Goal: Task Accomplishment & Management: Complete application form

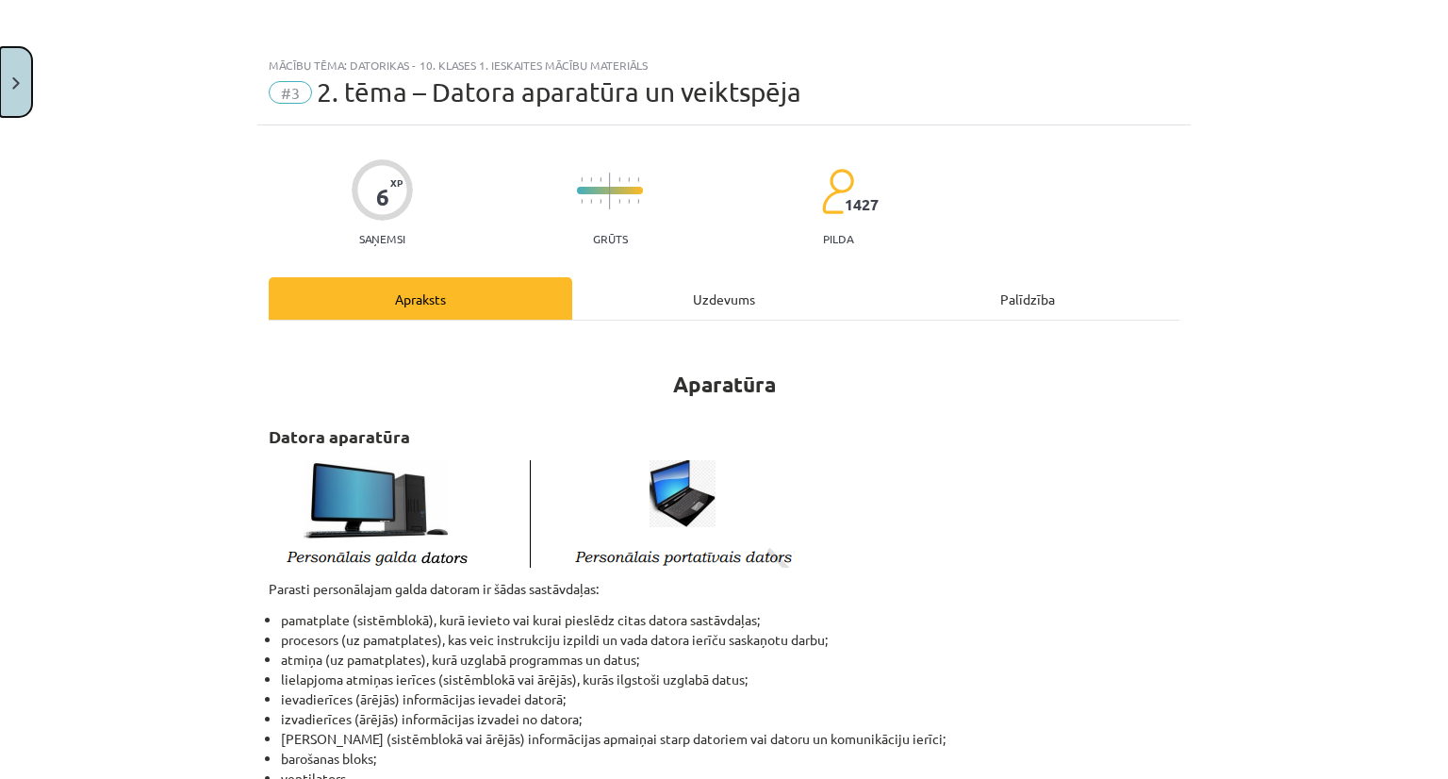
click at [13, 83] on img "Close" at bounding box center [16, 83] width 8 height 12
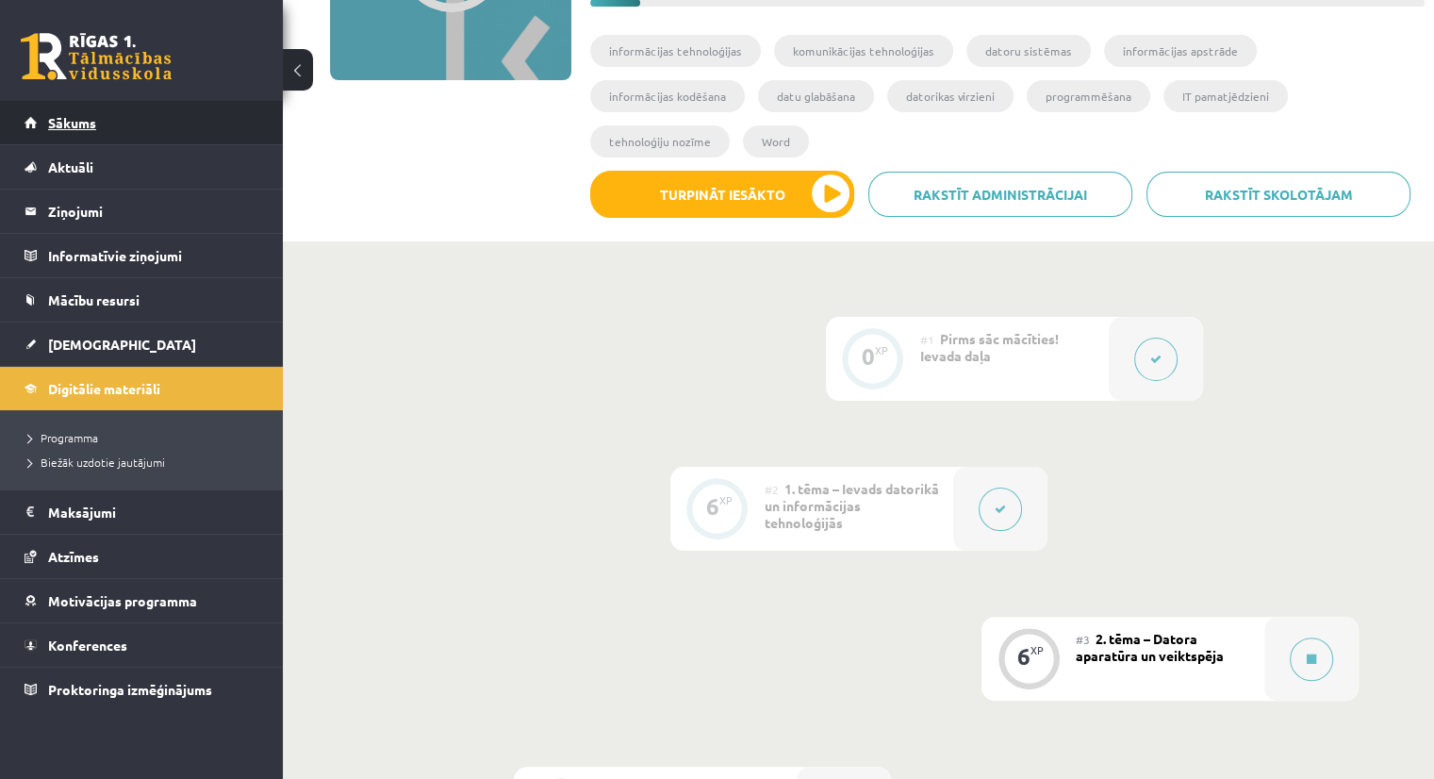
click at [76, 118] on span "Sākums" at bounding box center [72, 122] width 48 height 17
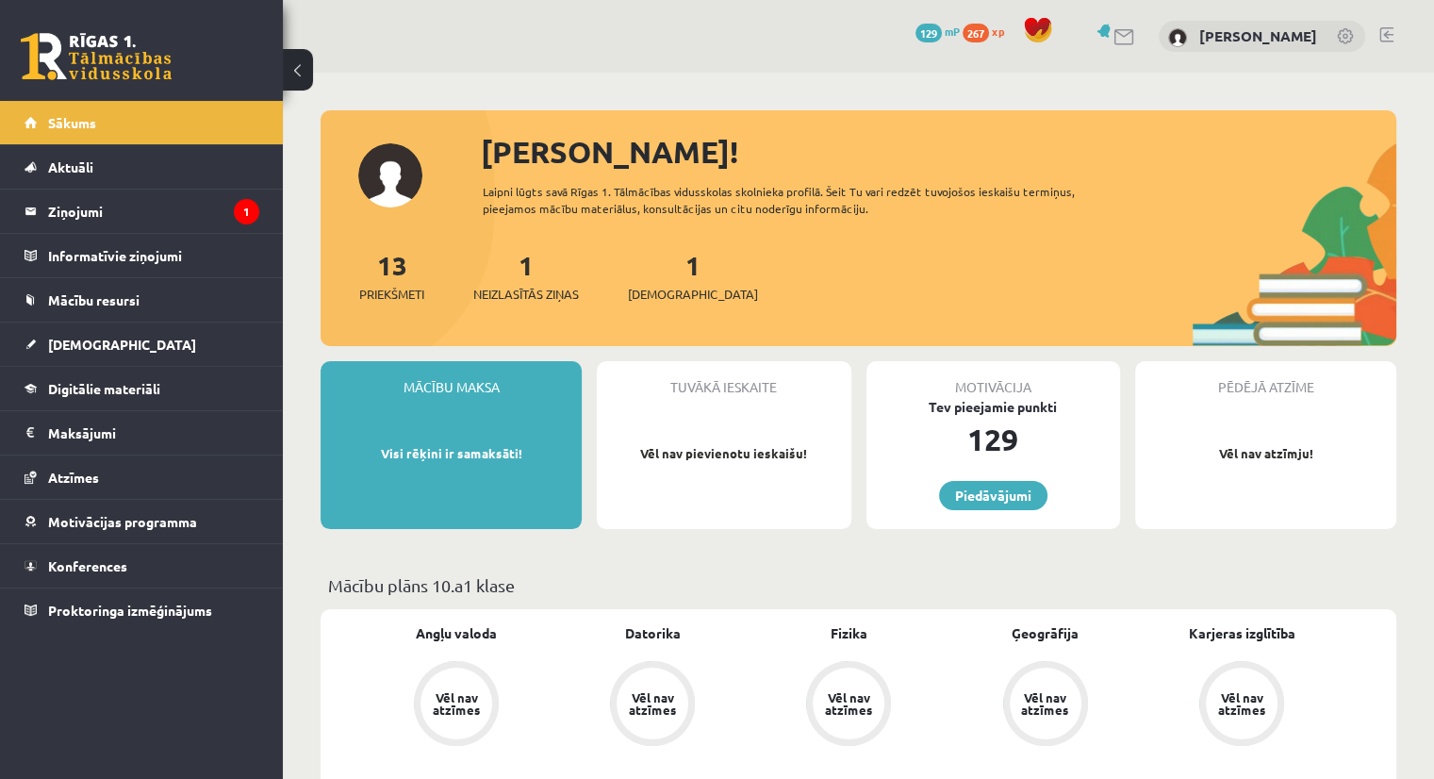
click at [651, 280] on div "1 Ieskaites" at bounding box center [693, 274] width 130 height 58
click at [657, 294] on span "[DEMOGRAPHIC_DATA]" at bounding box center [693, 294] width 130 height 19
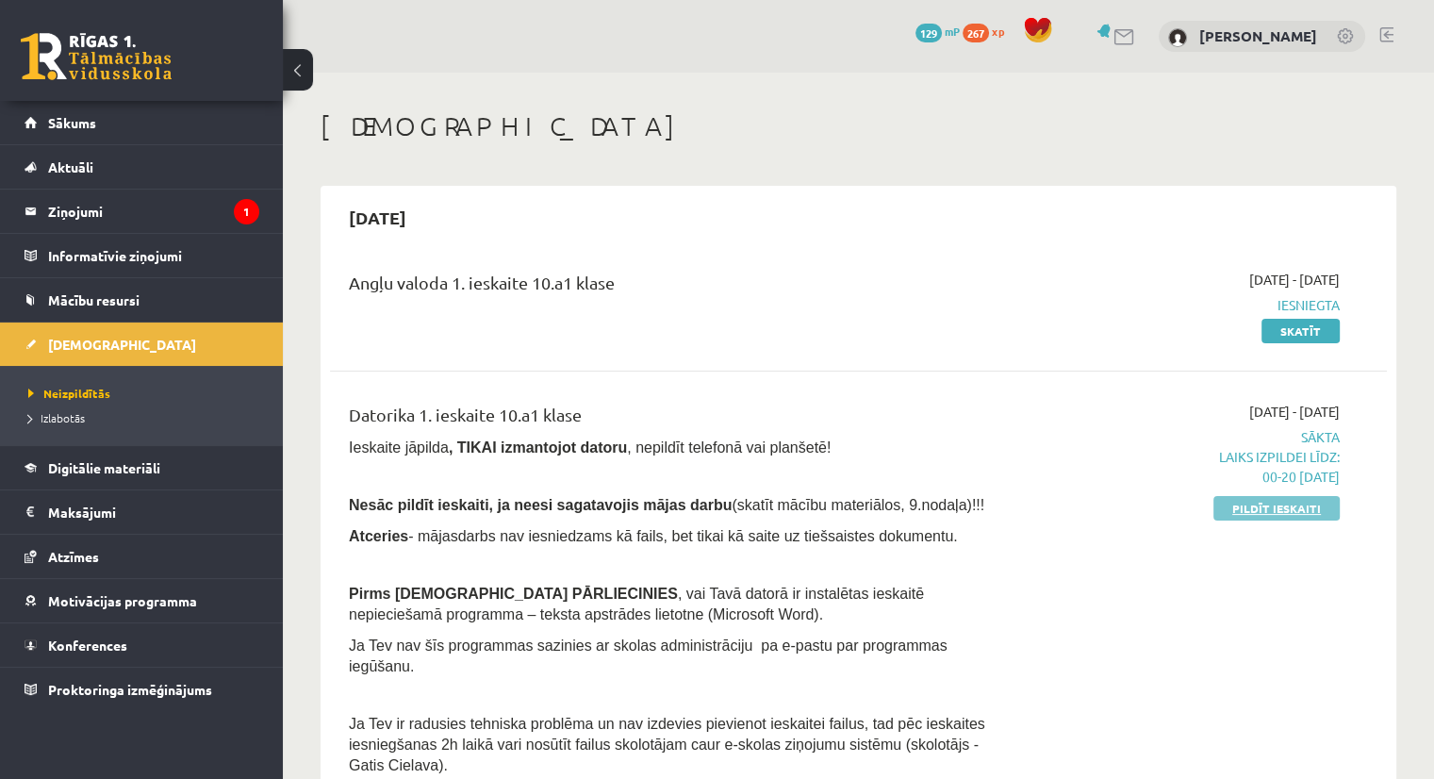
click at [1304, 507] on link "Pildīt ieskaiti" at bounding box center [1276, 508] width 126 height 25
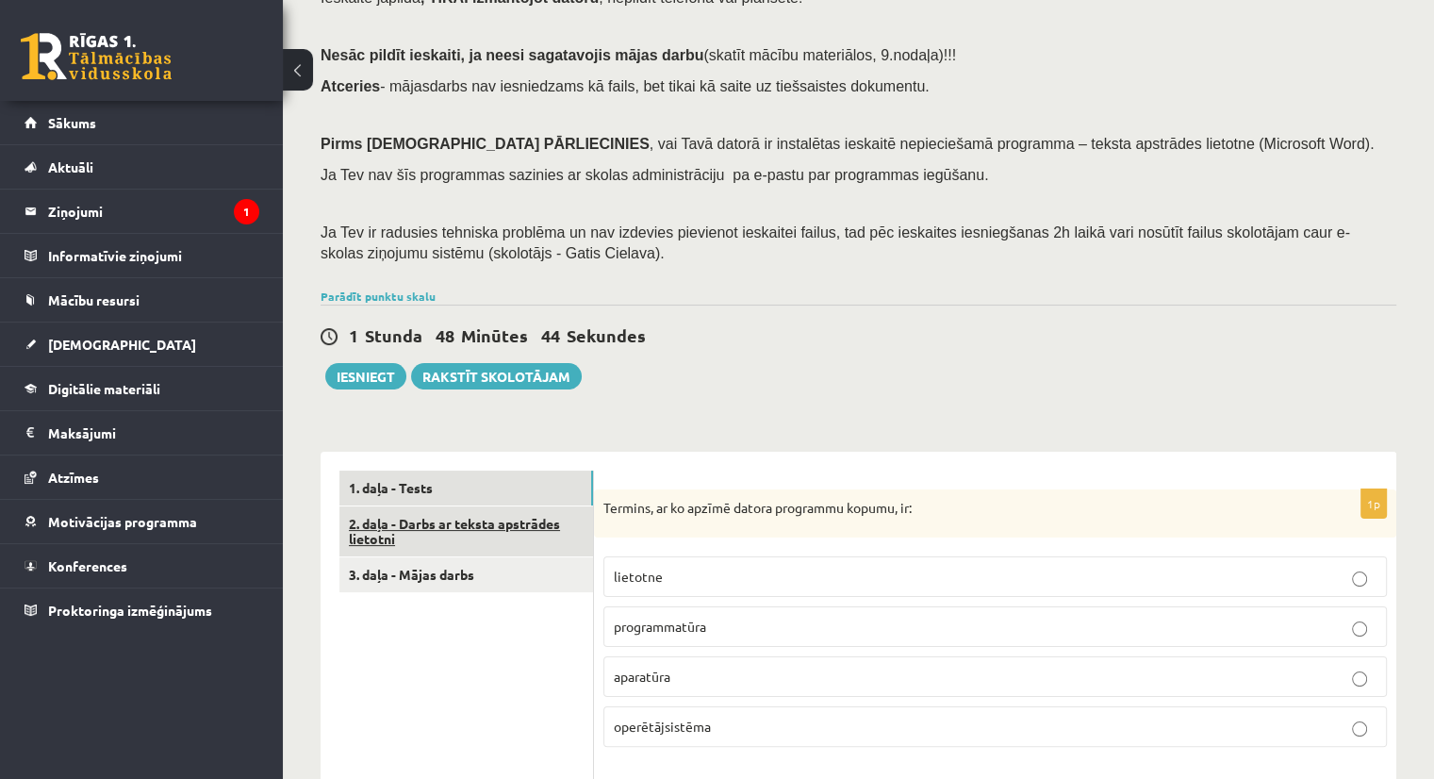
scroll to position [189, 0]
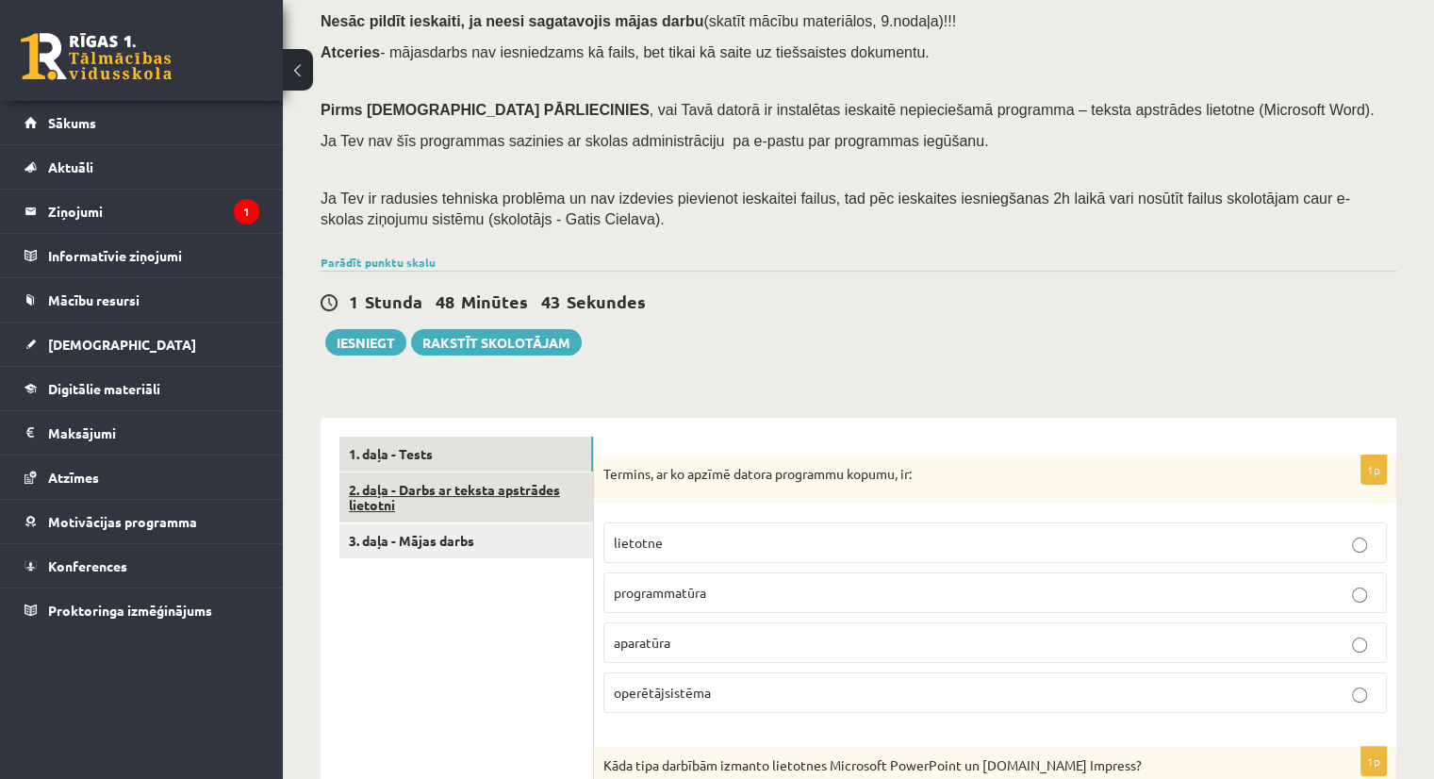
click at [508, 495] on link "2. daļa - Darbs ar teksta apstrādes lietotni" at bounding box center [466, 497] width 254 height 51
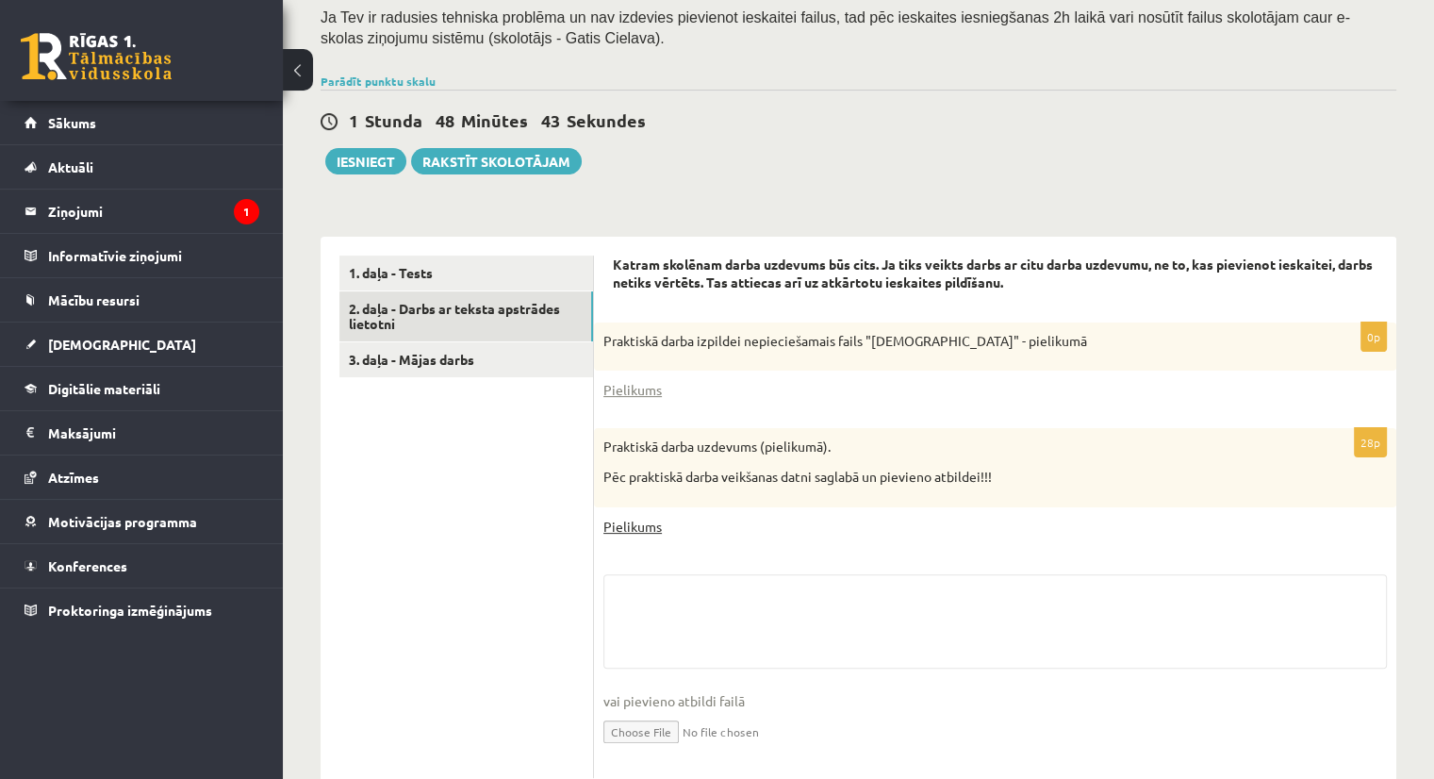
scroll to position [377, 0]
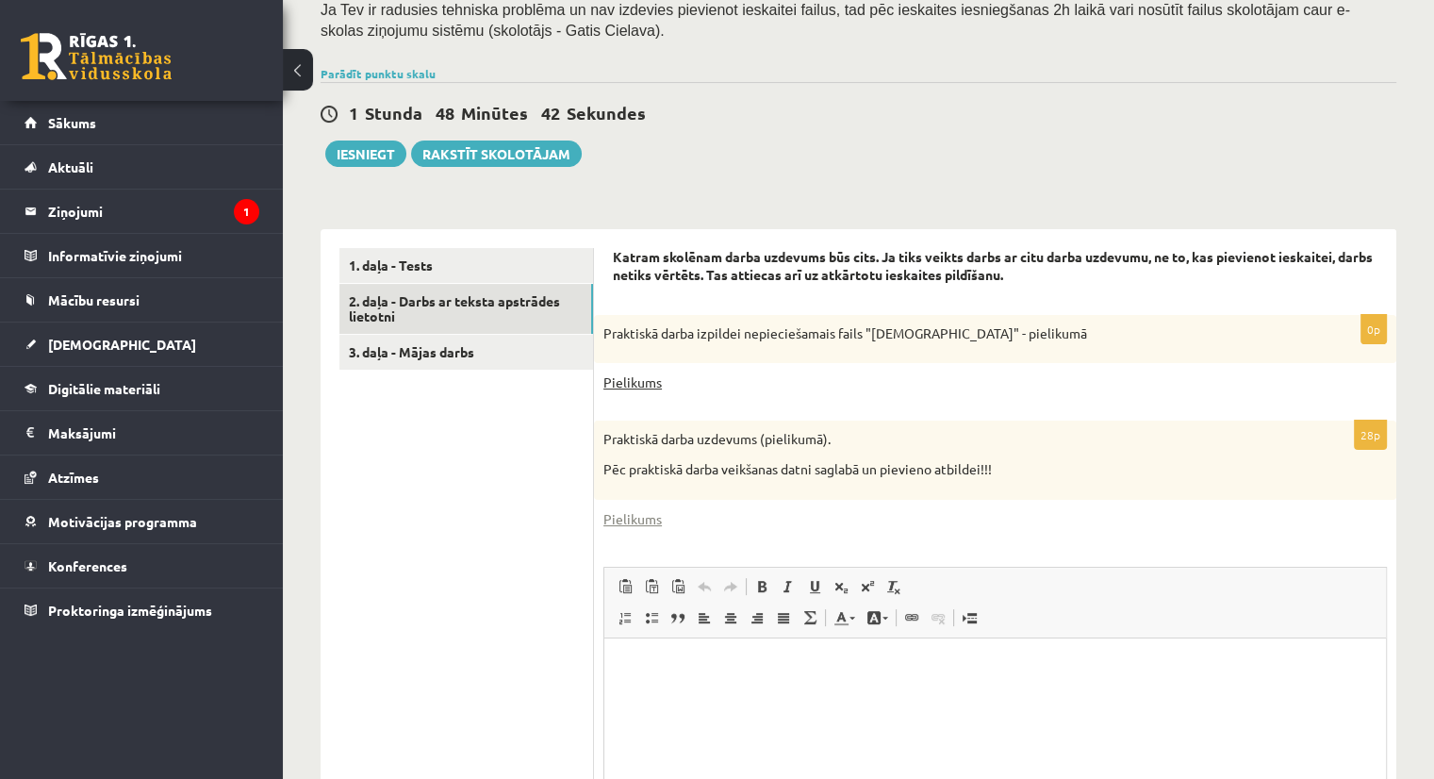
click at [645, 382] on link "Pielikums" at bounding box center [632, 382] width 58 height 20
click at [649, 382] on link "Pielikums" at bounding box center [632, 382] width 58 height 20
click at [617, 514] on link "Pielikums" at bounding box center [632, 519] width 58 height 20
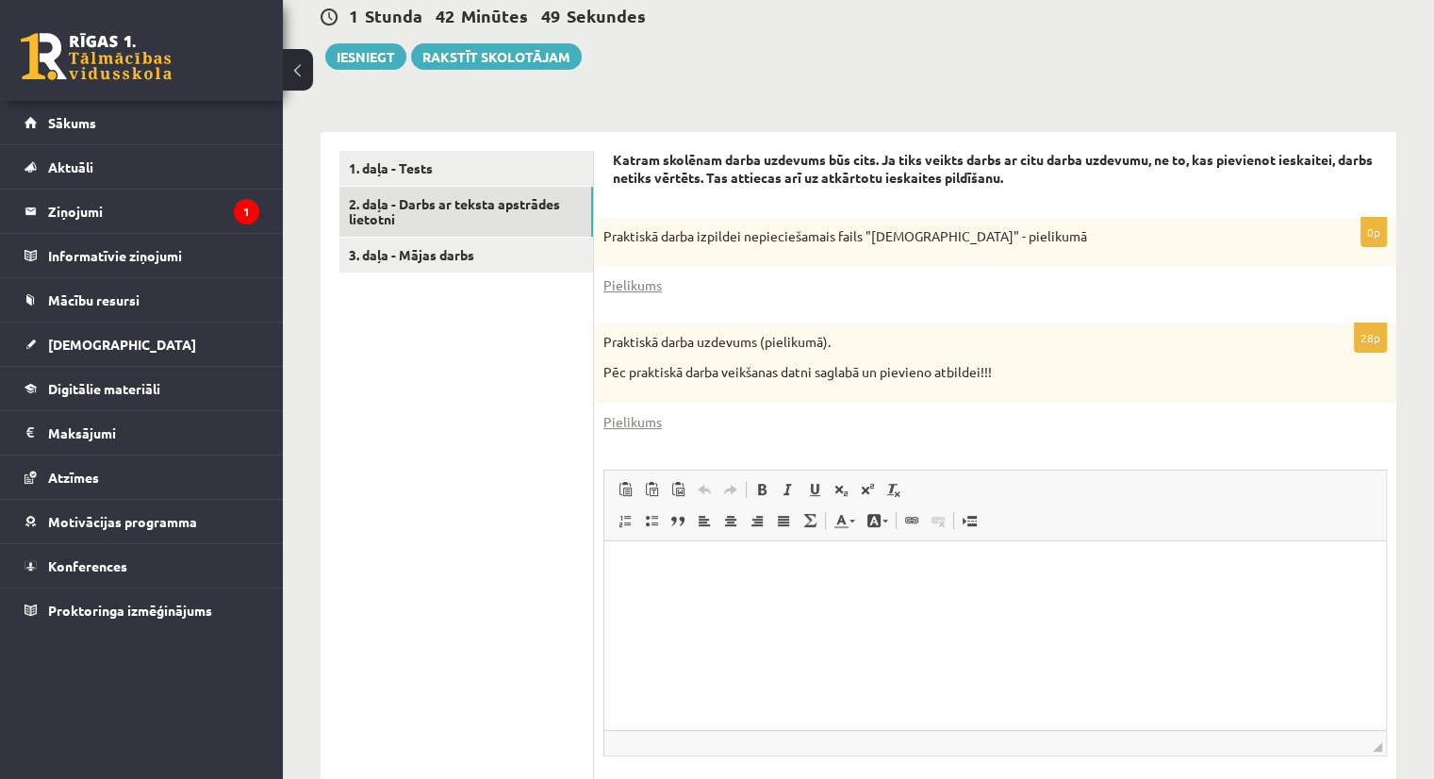
scroll to position [458, 0]
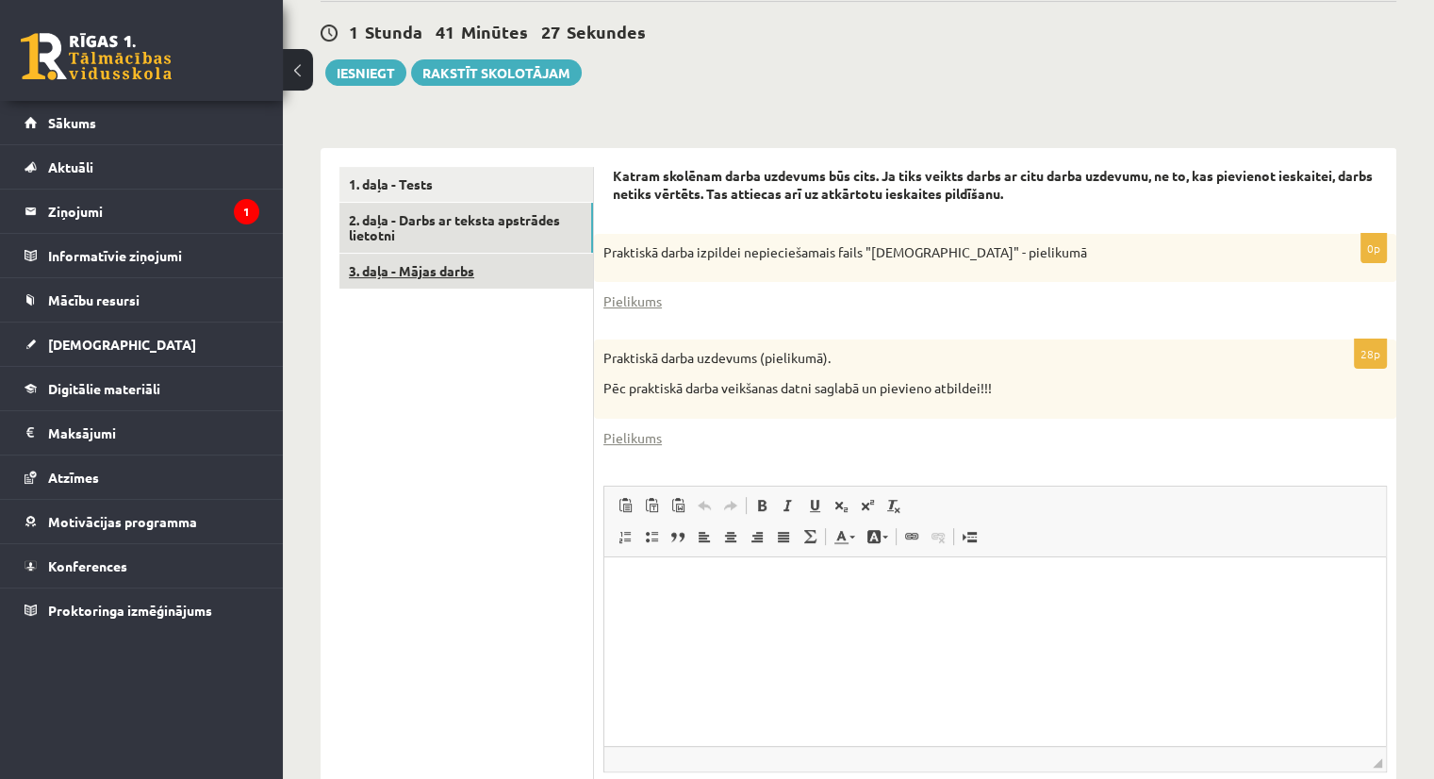
click at [479, 274] on link "3. daļa - Mājas darbs" at bounding box center [466, 271] width 254 height 35
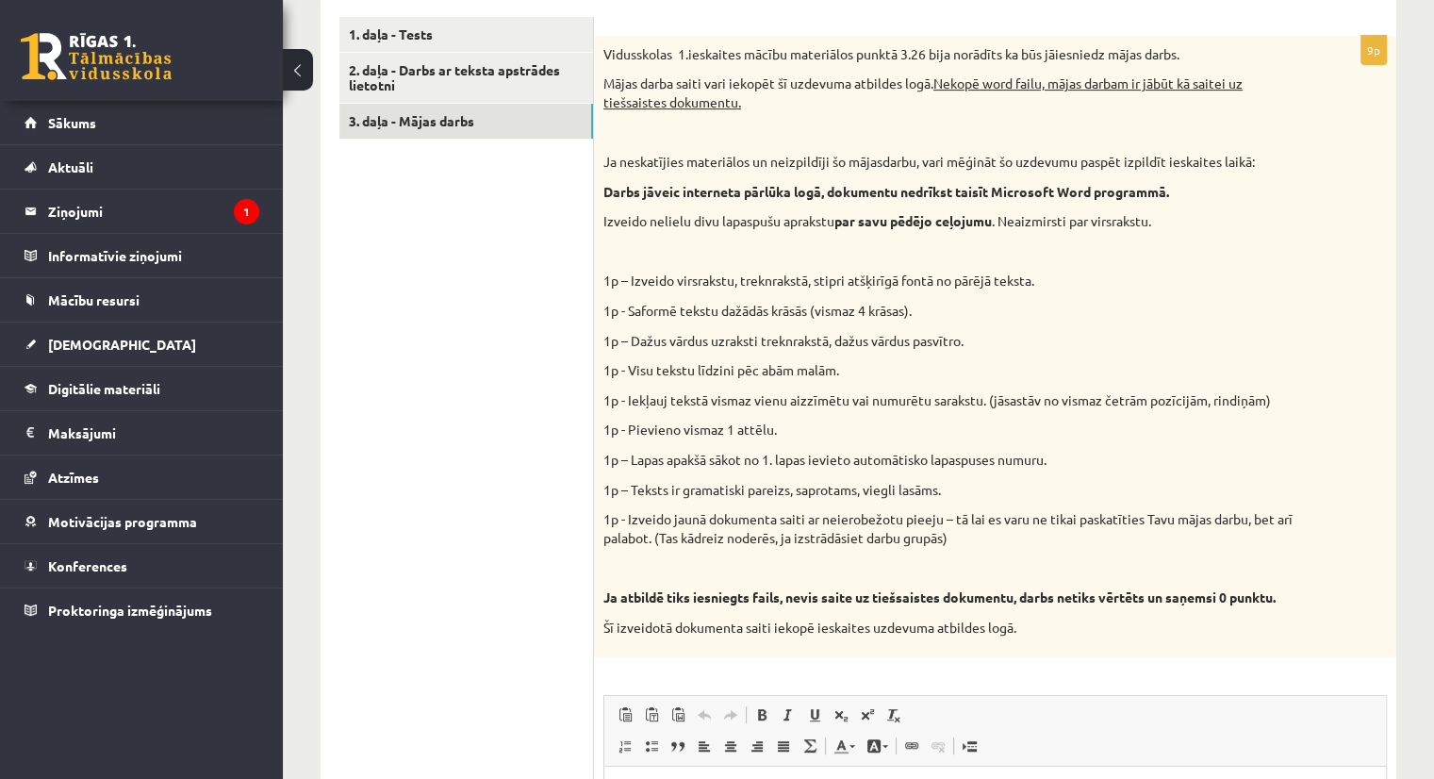
scroll to position [587, 0]
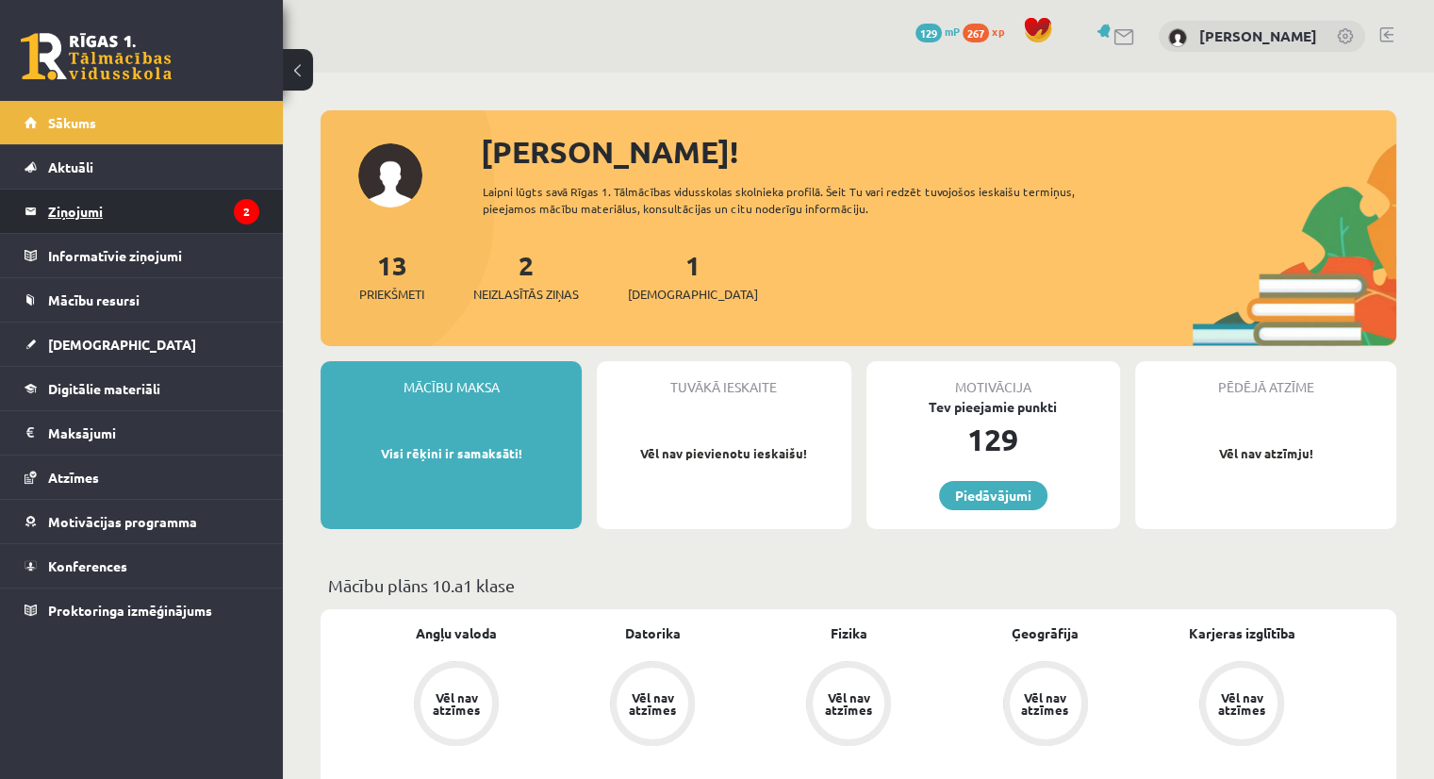
click at [62, 207] on legend "Ziņojumi 2" at bounding box center [153, 210] width 211 height 43
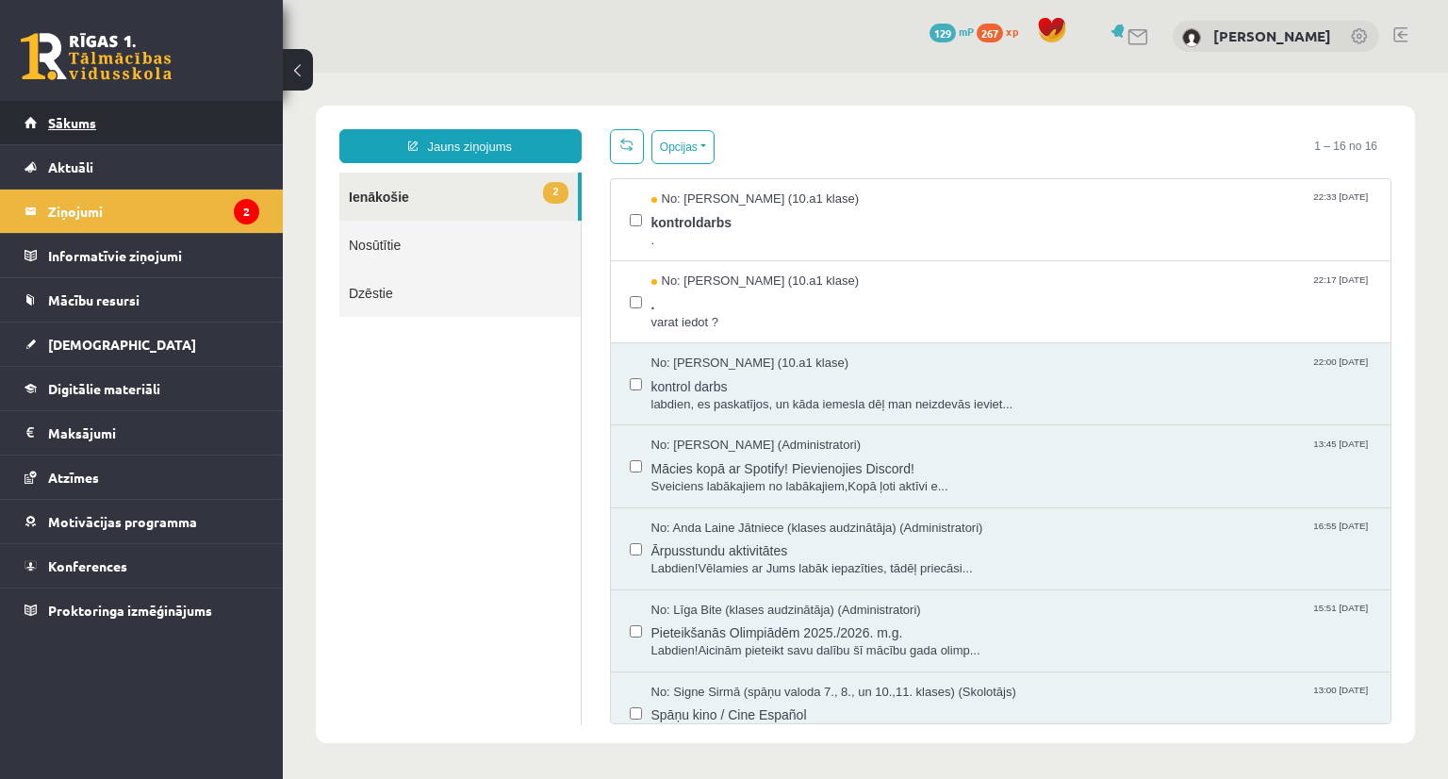
click at [79, 127] on span "Sākums" at bounding box center [72, 122] width 48 height 17
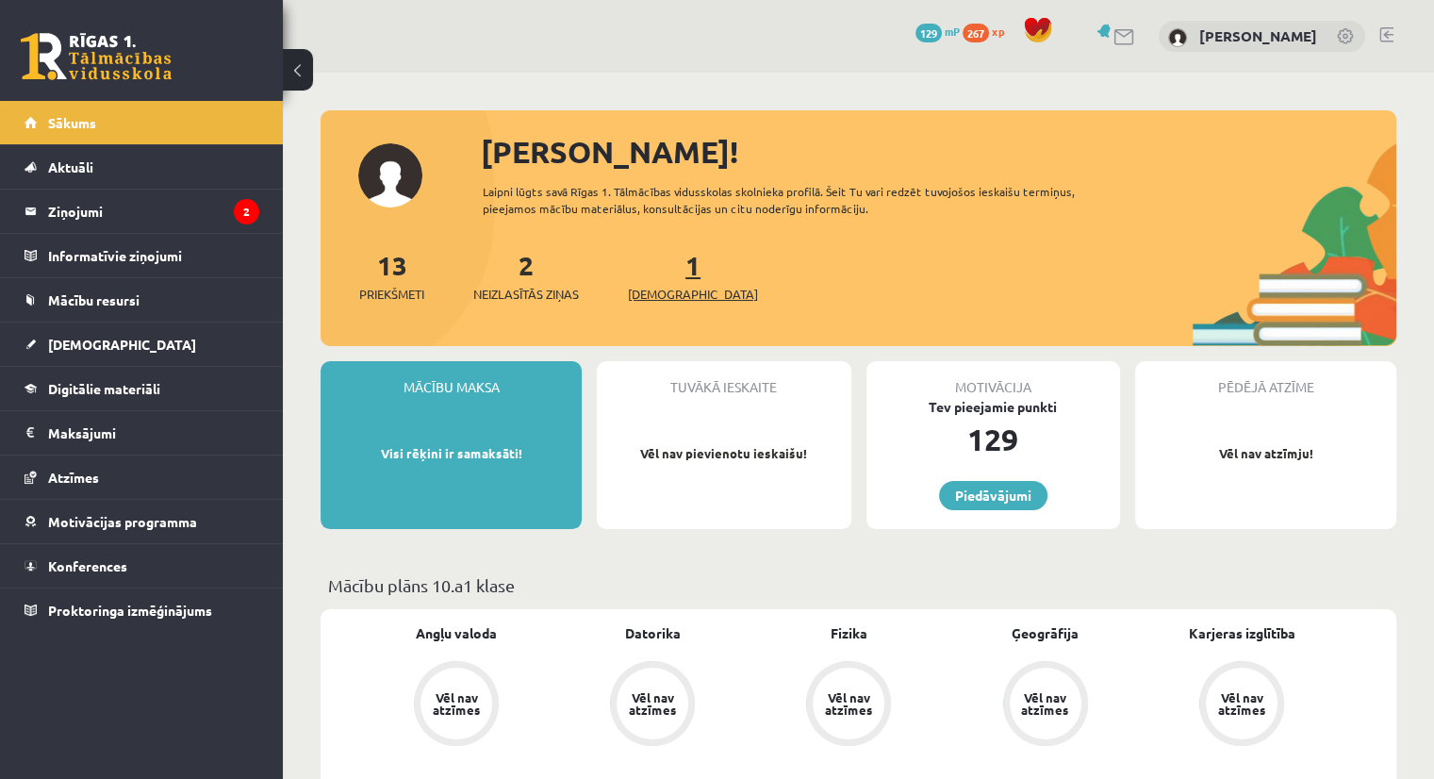
click at [645, 294] on span "[DEMOGRAPHIC_DATA]" at bounding box center [693, 294] width 130 height 19
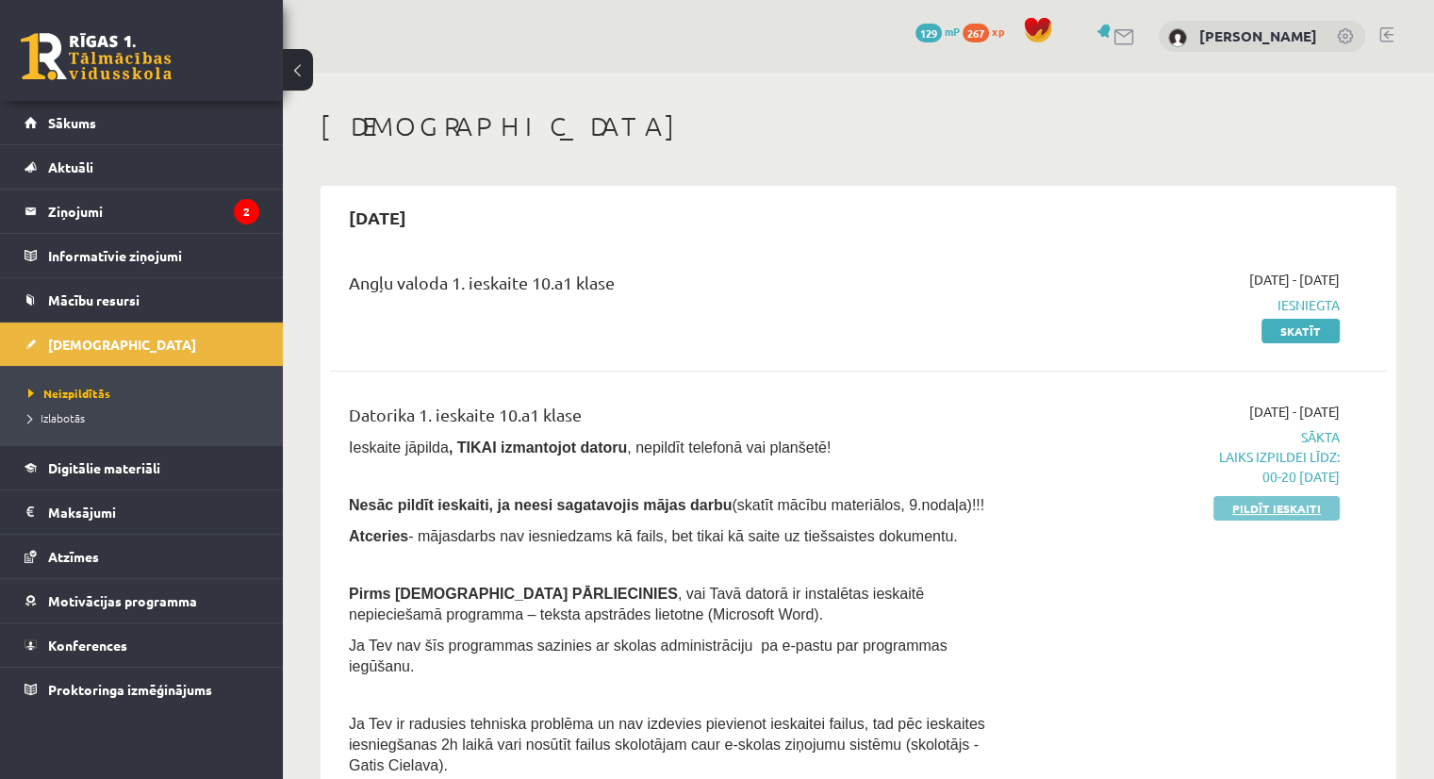
click at [1283, 515] on link "Pildīt ieskaiti" at bounding box center [1276, 508] width 126 height 25
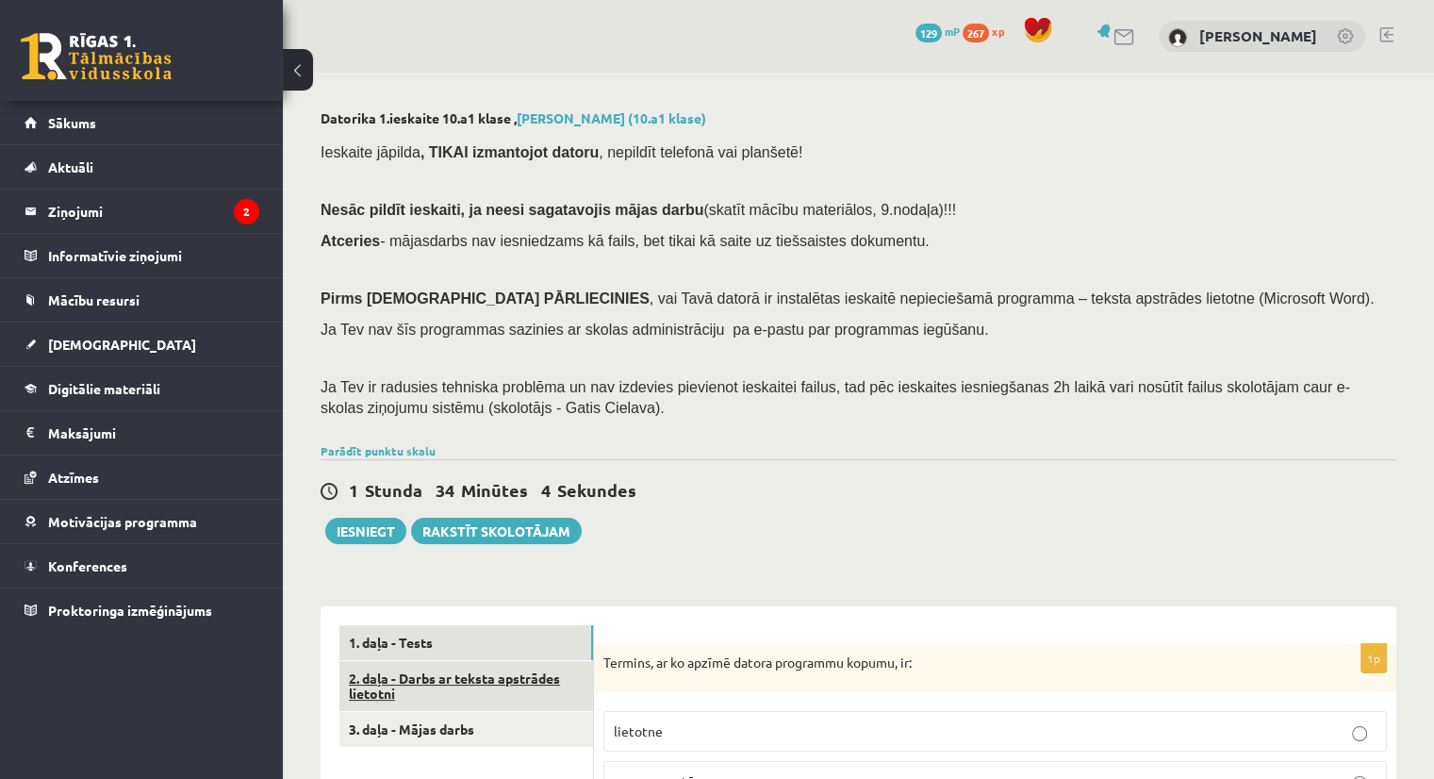
click at [476, 680] on link "2. daļa - Darbs ar teksta apstrādes lietotni" at bounding box center [466, 686] width 254 height 51
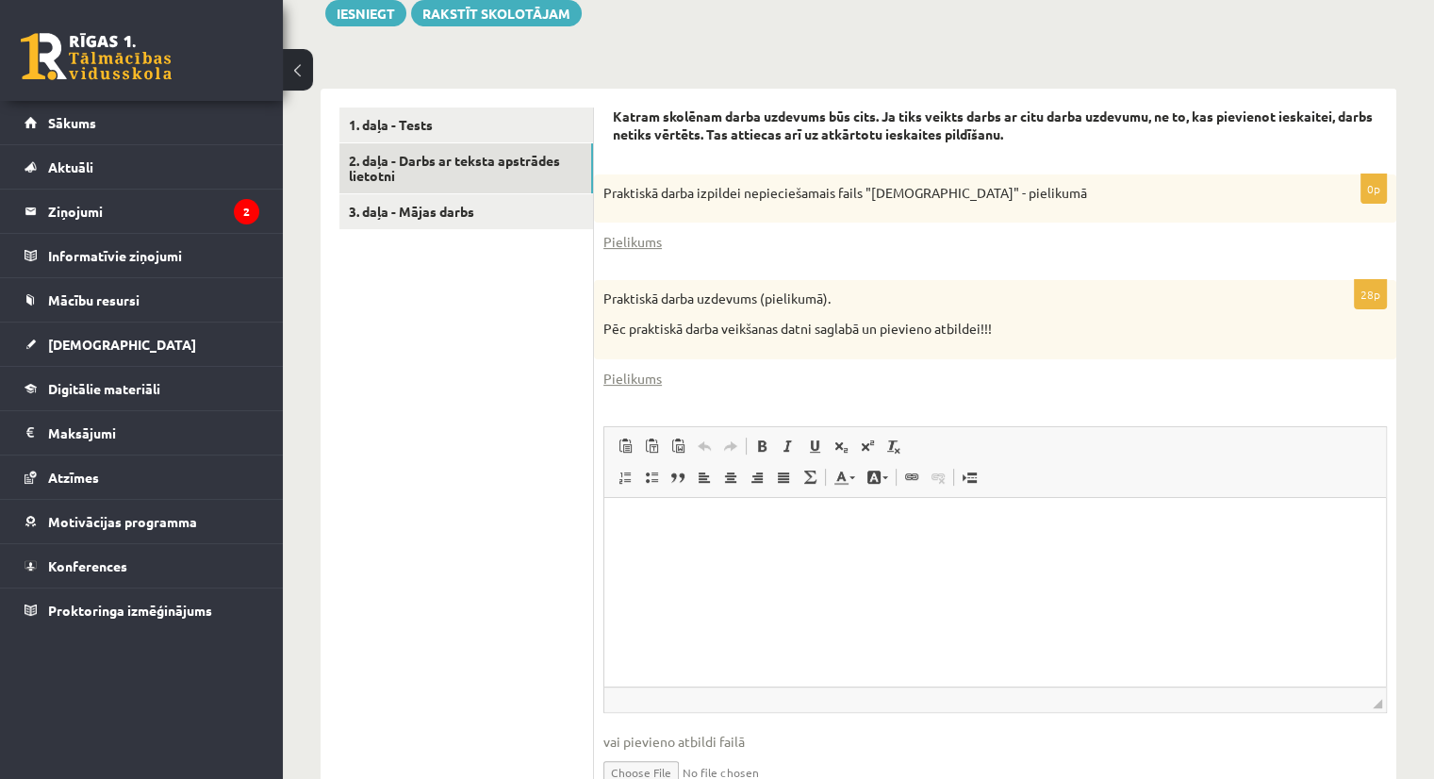
scroll to position [613, 0]
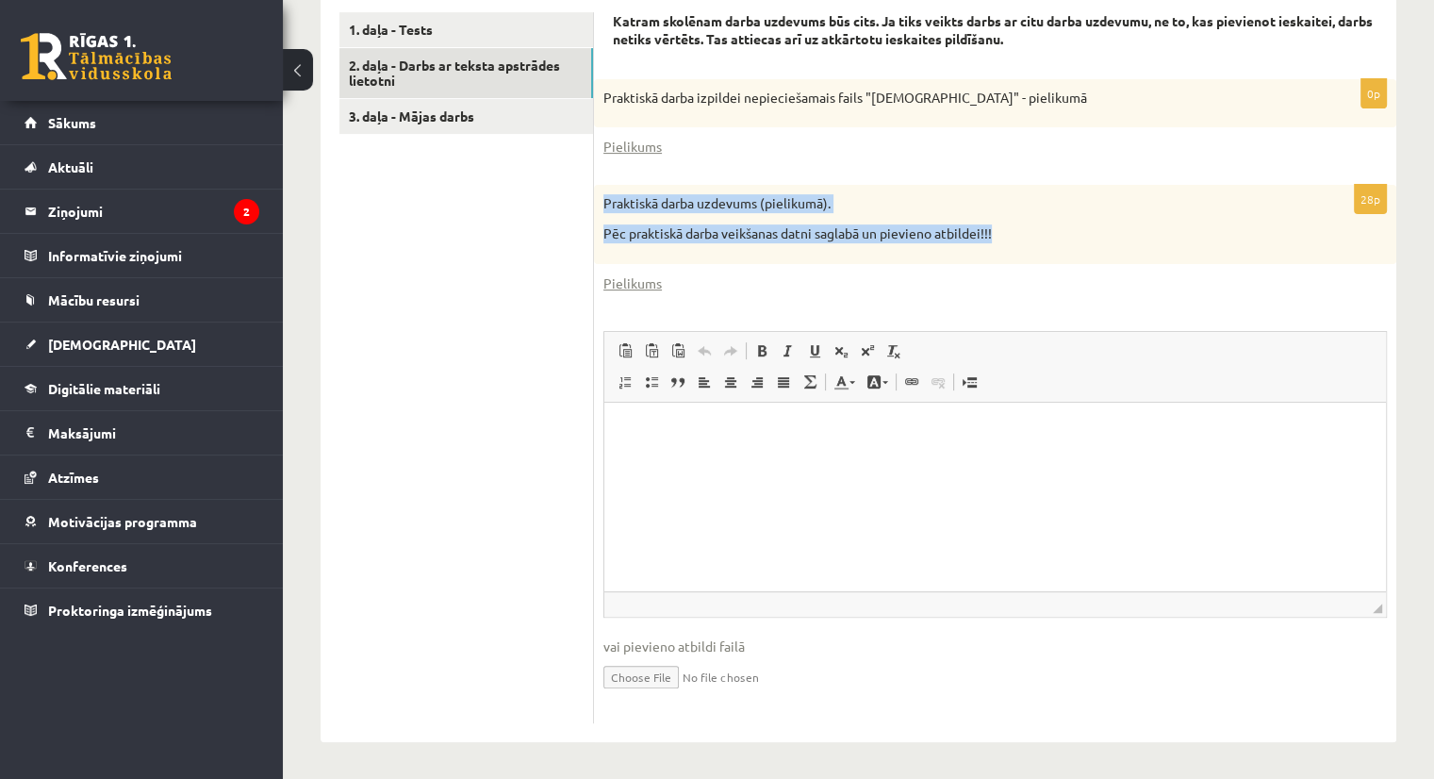
drag, startPoint x: 601, startPoint y: 200, endPoint x: 1019, endPoint y: 227, distance: 418.5
click at [1019, 227] on div "Praktiskā darba uzdevums (pielikumā). Pēc praktiskā darba veikšanas datni sagla…" at bounding box center [995, 224] width 802 height 78
copy div "Praktiskā darba uzdevums (pielikumā). Pēc praktiskā darba veikšanas datni sagla…"
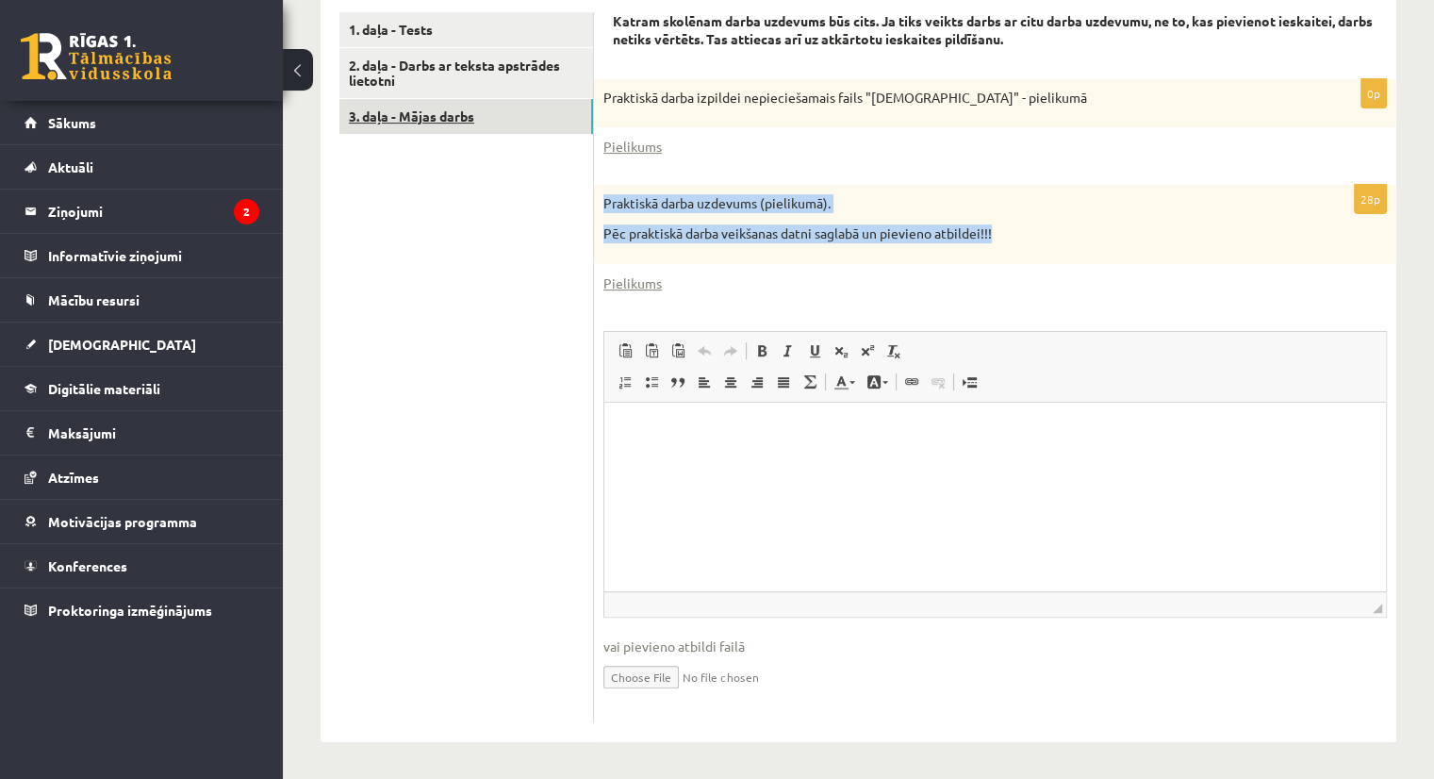
click at [469, 112] on link "3. daļa - Mājas darbs" at bounding box center [466, 116] width 254 height 35
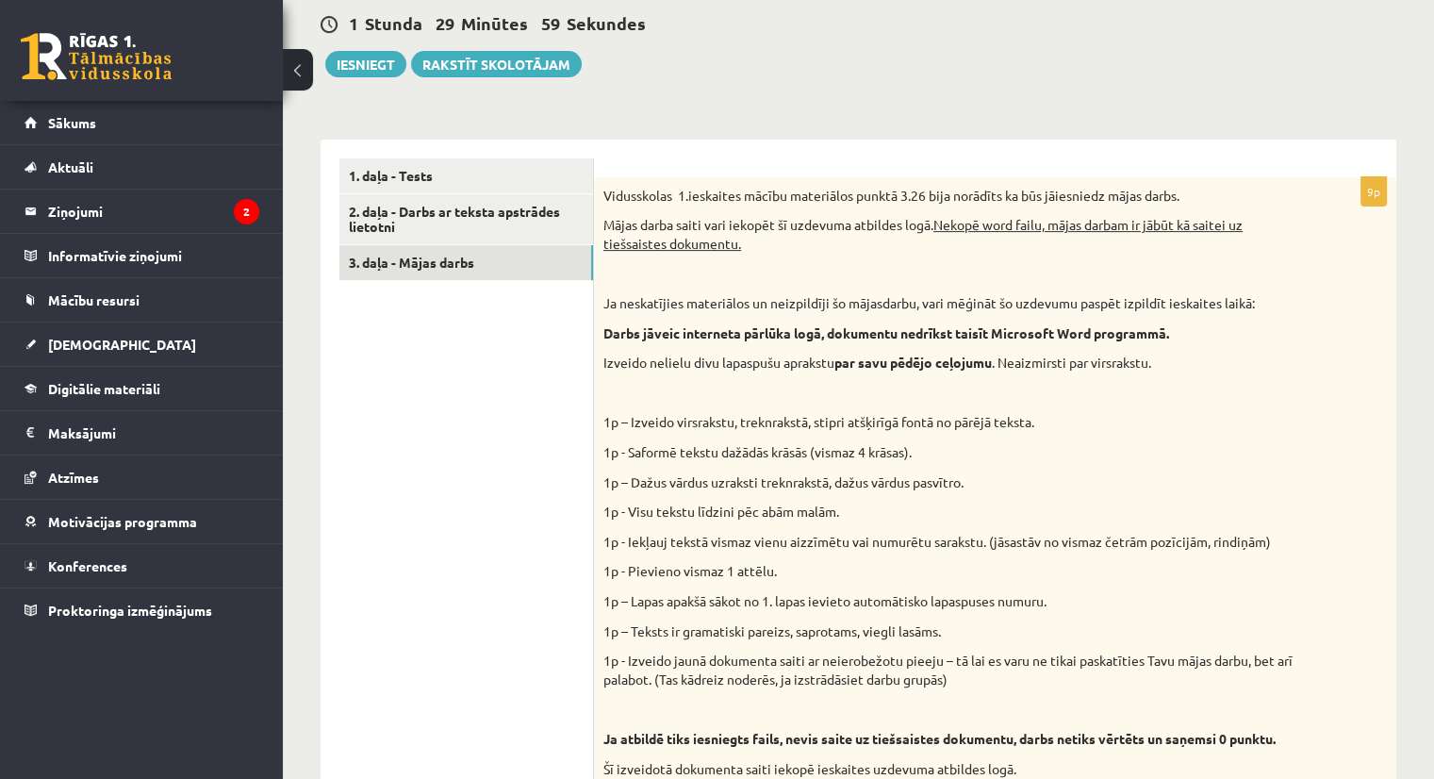
scroll to position [469, 0]
drag, startPoint x: 613, startPoint y: 219, endPoint x: 605, endPoint y: 229, distance: 12.8
click at [605, 229] on p "Mājas darba saiti vari iekopēt šī uzdevuma atbildes logā. Nekopē word failu, mā…" at bounding box center [947, 232] width 689 height 37
drag, startPoint x: 605, startPoint y: 229, endPoint x: 601, endPoint y: 218, distance: 12.3
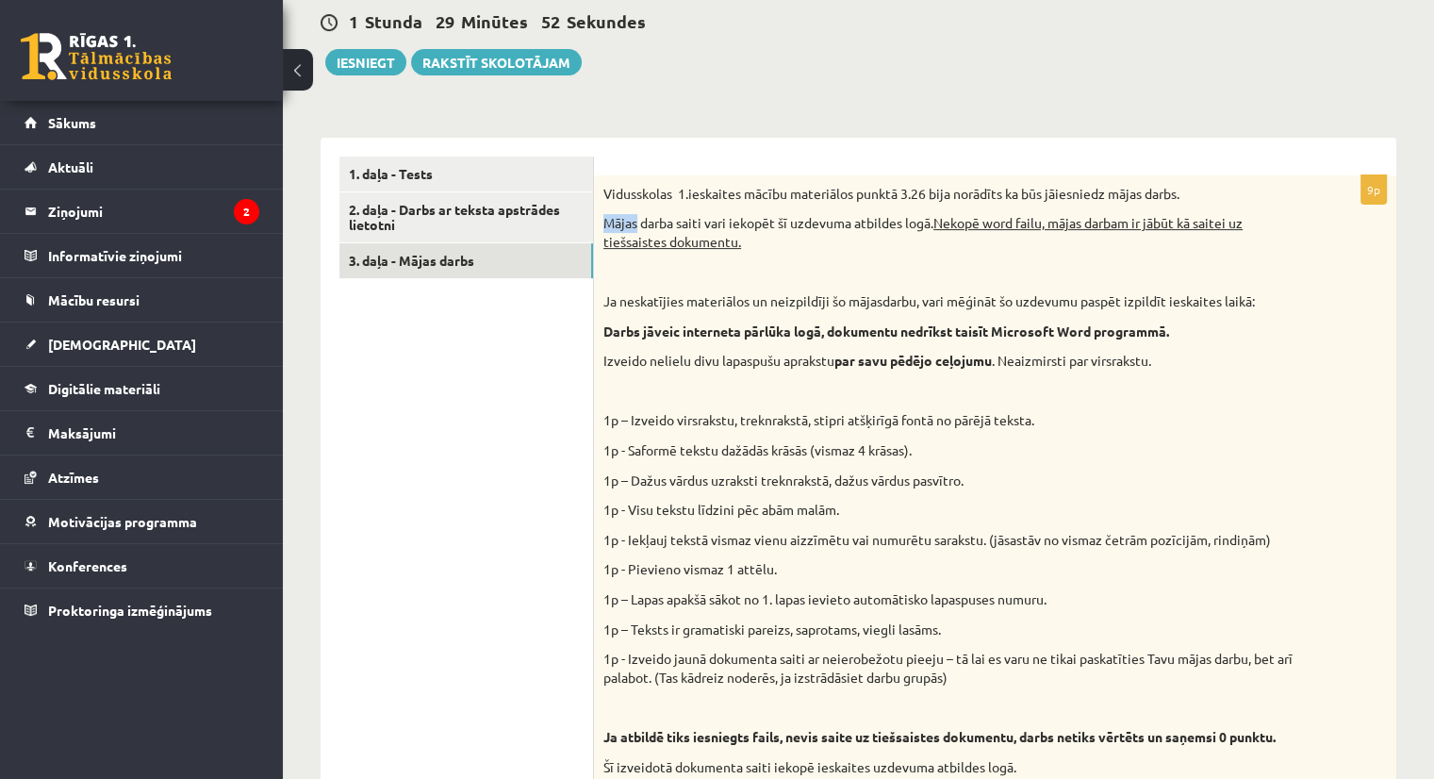
click at [601, 218] on div "Vidusskolas 1.ieskaites mācību materiālos punktā 3.26 bija norādīts ka būs jāie…" at bounding box center [995, 485] width 802 height 621
click at [656, 265] on p at bounding box center [947, 271] width 689 height 19
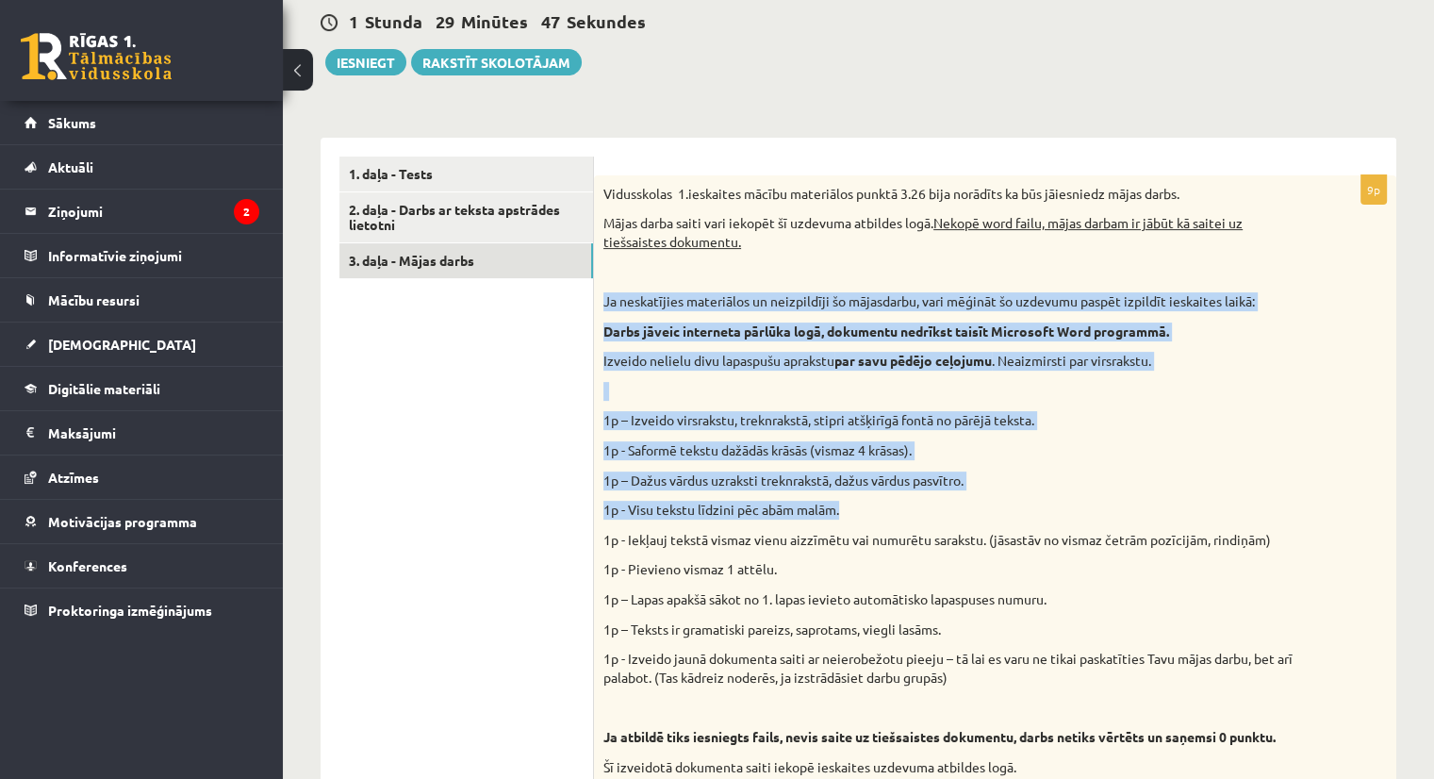
drag, startPoint x: 600, startPoint y: 296, endPoint x: 900, endPoint y: 499, distance: 362.7
click at [900, 499] on div "Vidusskolas 1.ieskaites mācību materiālos punktā 3.26 bija norādīts ka būs jāie…" at bounding box center [995, 485] width 802 height 621
click at [1058, 465] on div "Vidusskolas 1.ieskaites mācību materiālos punktā 3.26 bija norādīts ka būs jāie…" at bounding box center [995, 485] width 802 height 621
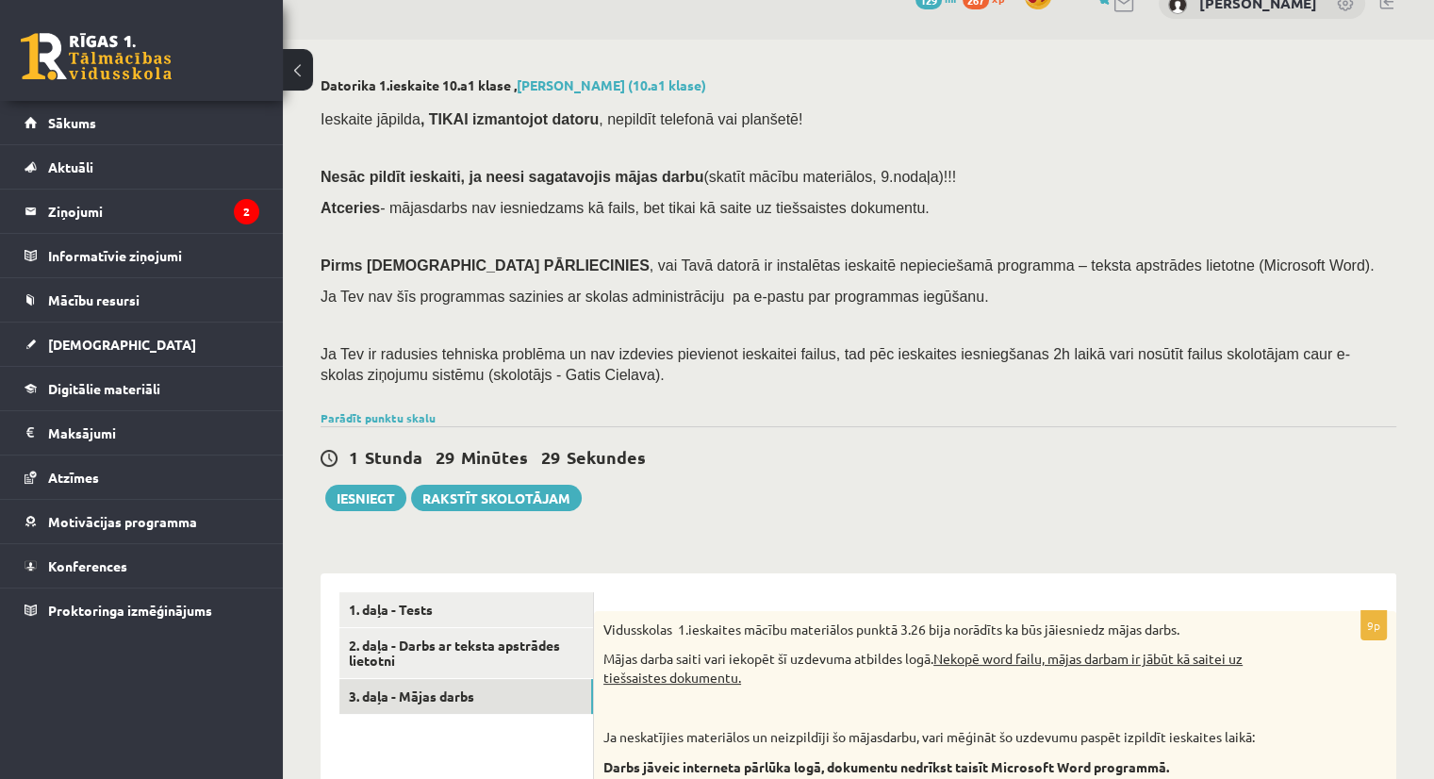
scroll to position [0, 0]
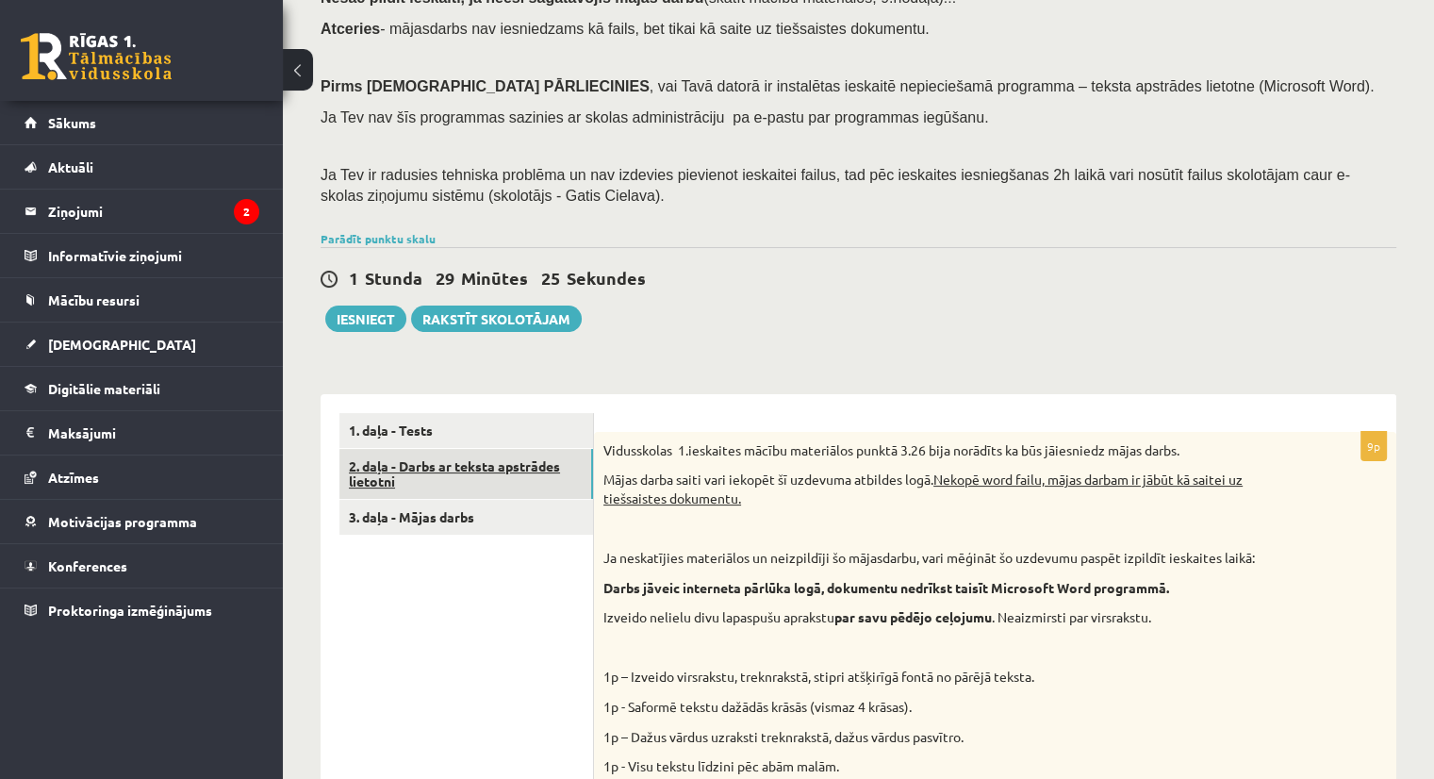
click at [412, 479] on link "2. daļa - Darbs ar teksta apstrādes lietotni" at bounding box center [466, 474] width 254 height 51
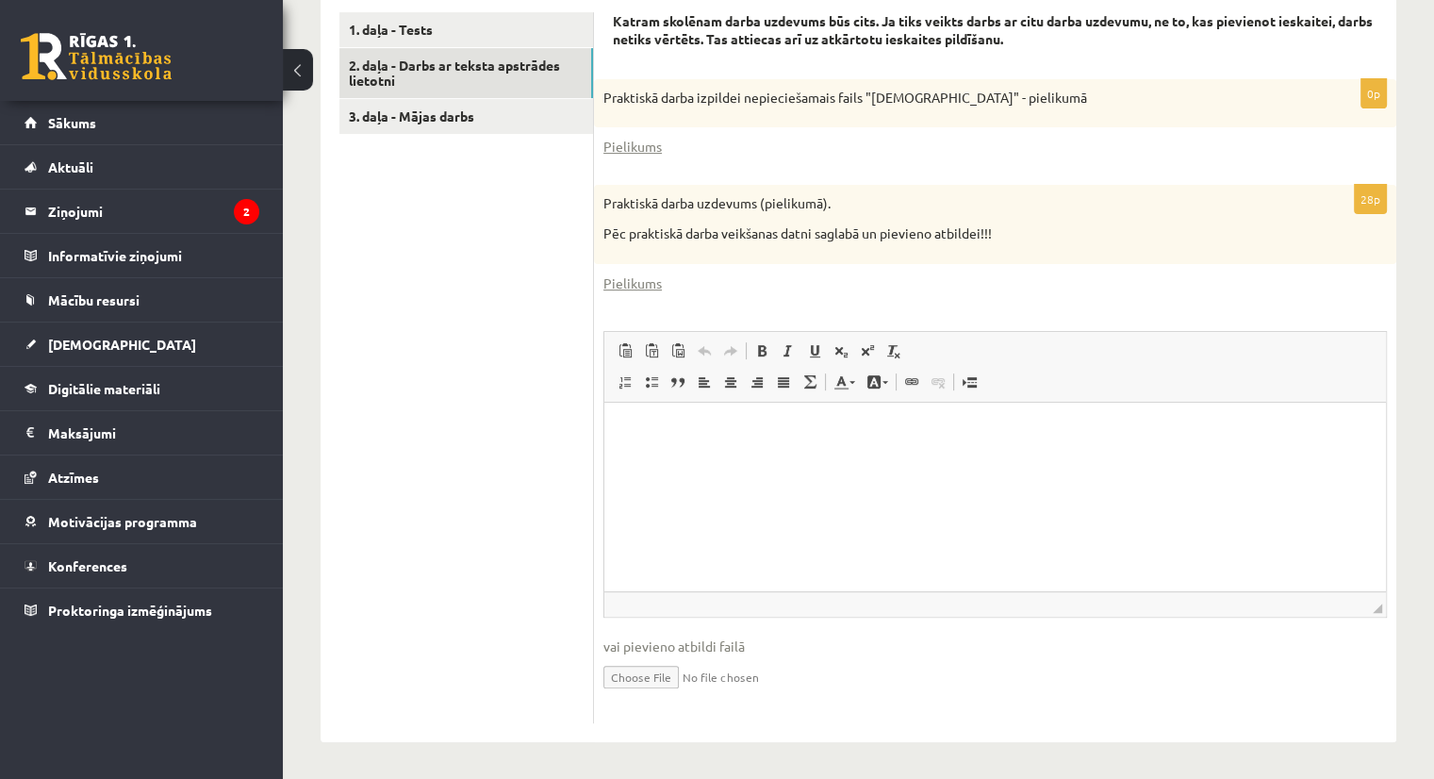
scroll to position [424, 0]
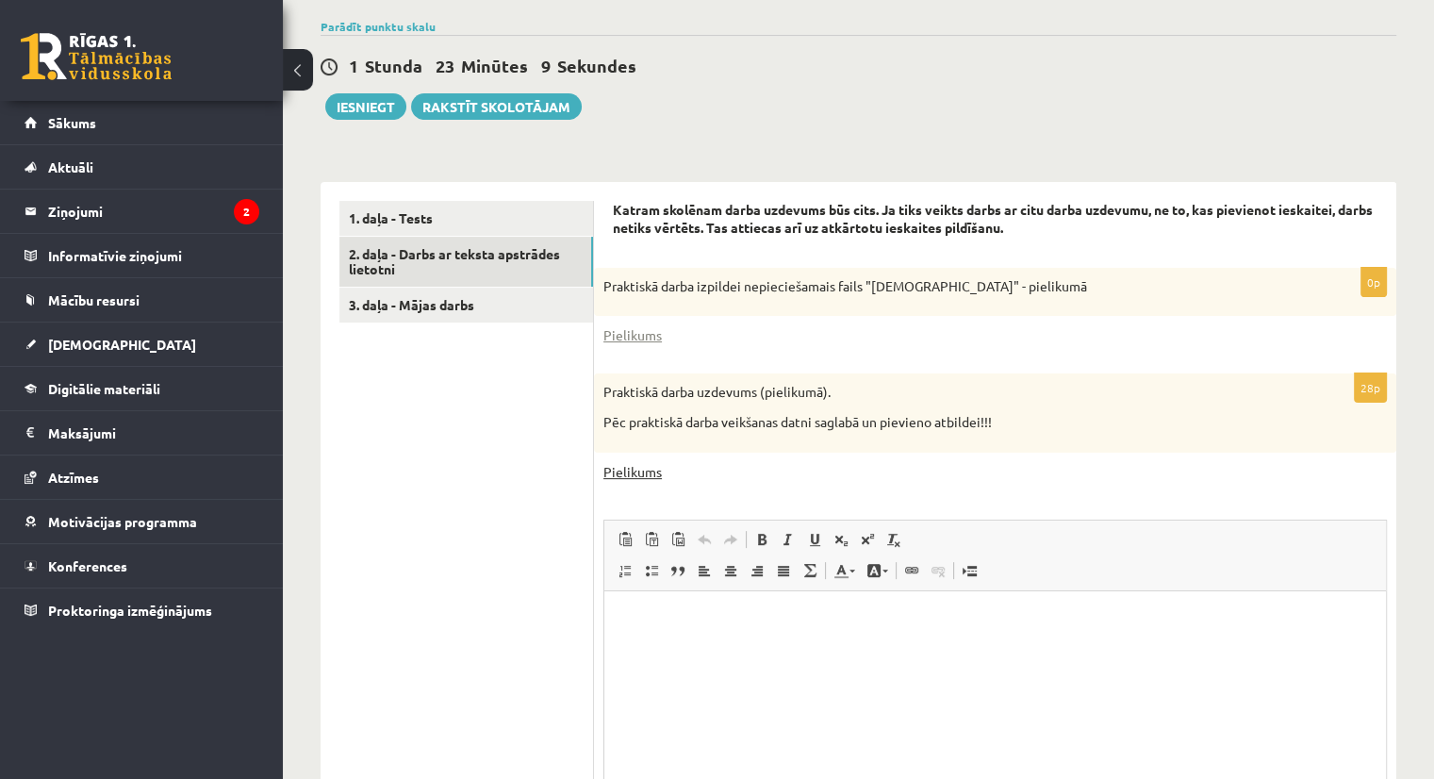
click at [649, 469] on link "Pielikums" at bounding box center [632, 472] width 58 height 20
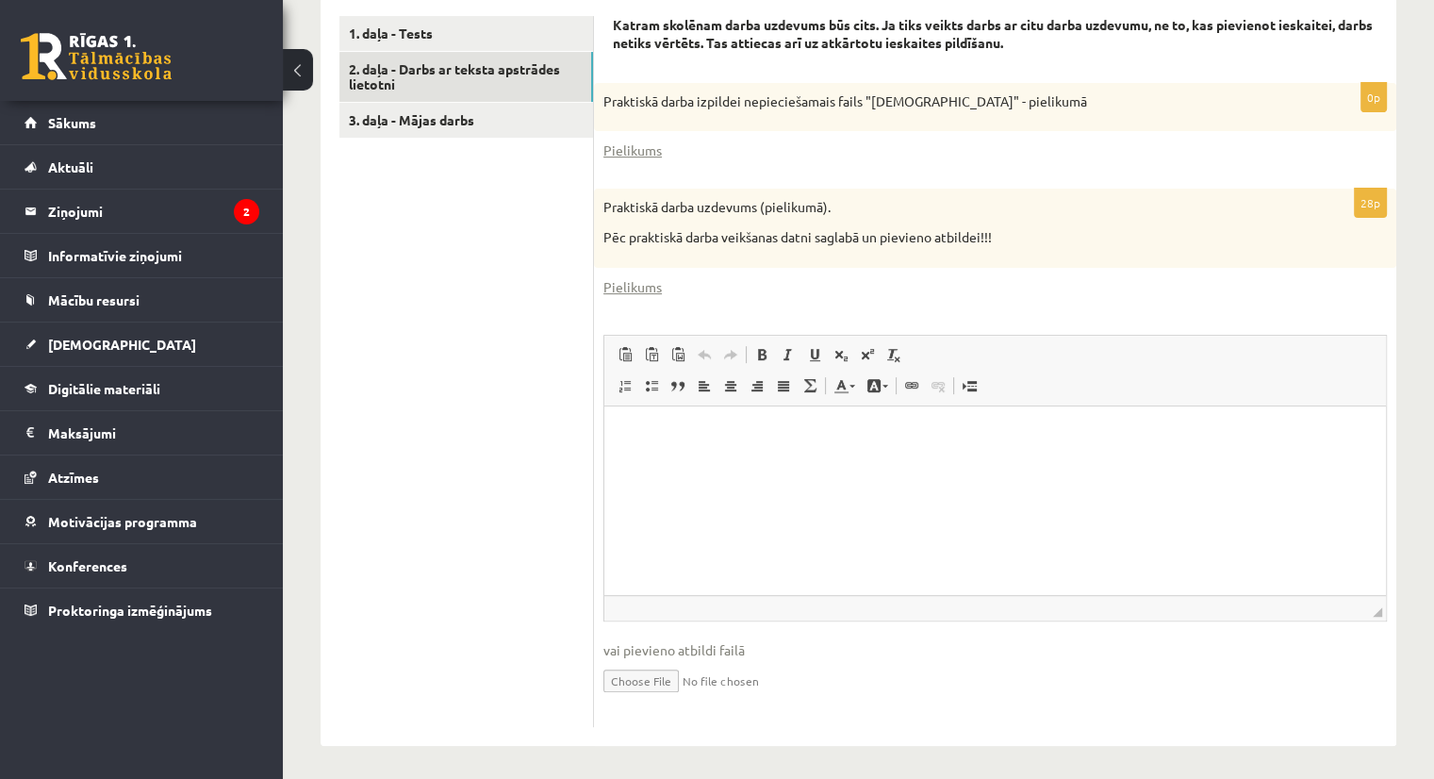
scroll to position [613, 0]
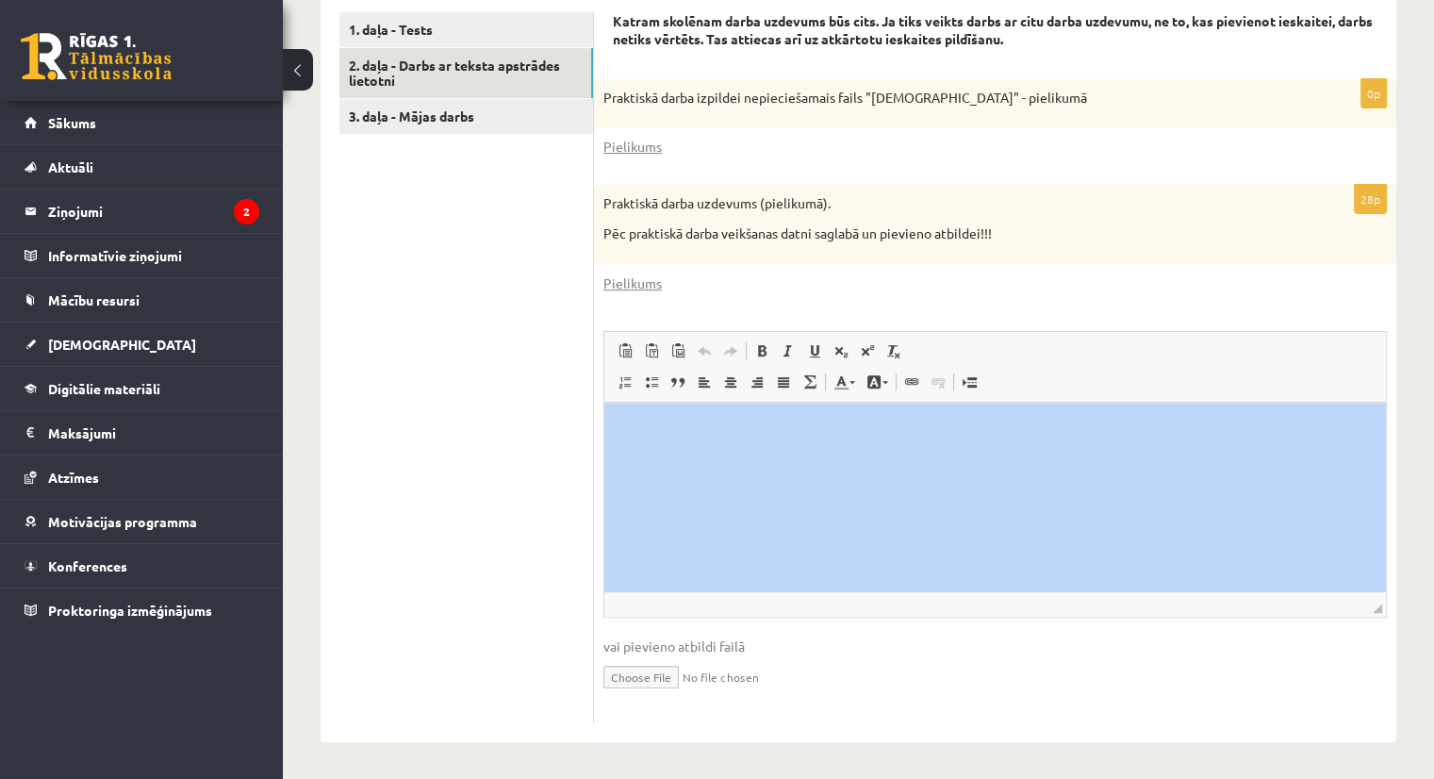
drag, startPoint x: 1425, startPoint y: 355, endPoint x: 1444, endPoint y: 420, distance: 67.1
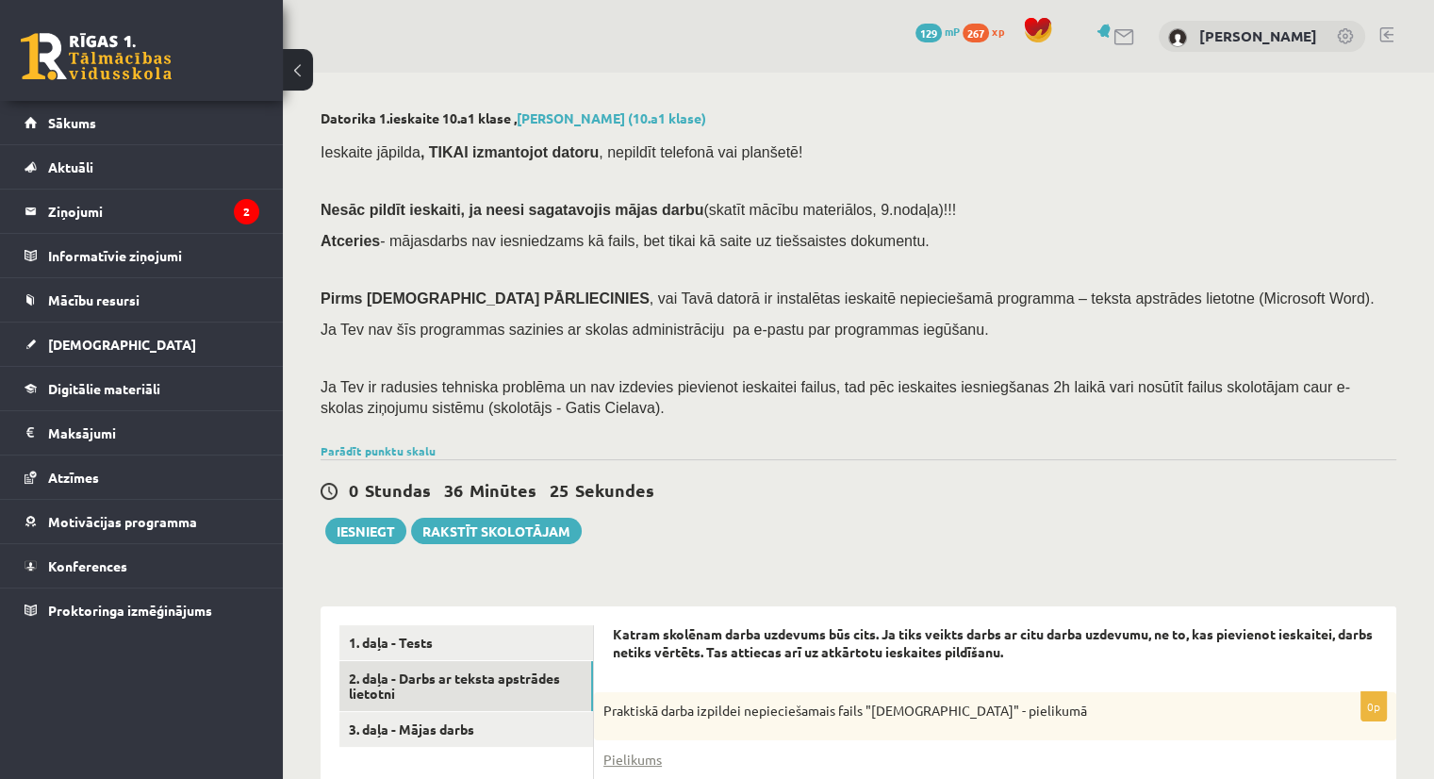
click at [997, 542] on div "0 Stundas 36 Minūtes 25 Sekundes Notikusi kļūda pie pēdējās saglabāšanas. Lūdzu…" at bounding box center [859, 501] width 1076 height 85
click at [1387, 39] on link at bounding box center [1386, 34] width 14 height 15
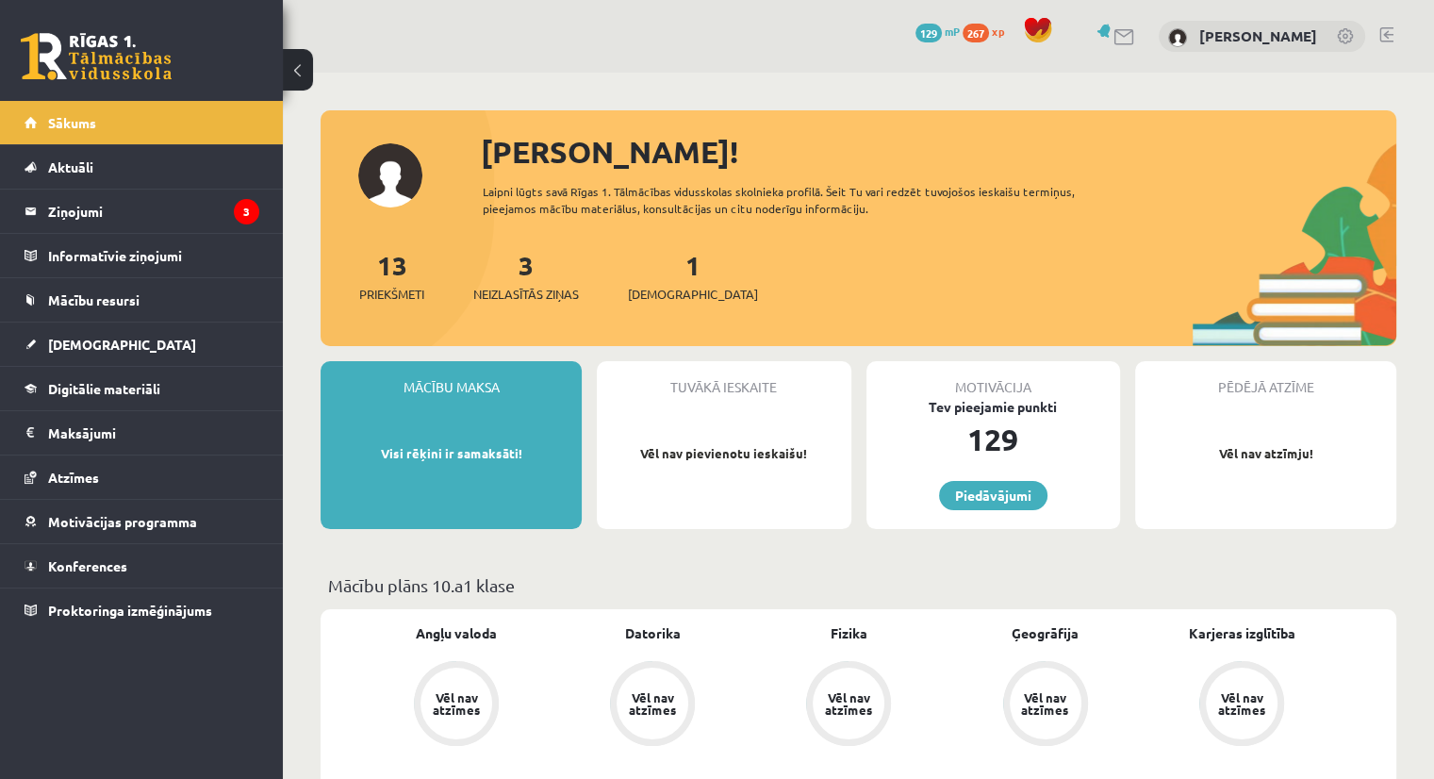
click at [528, 280] on div "3 Neizlasītās ziņas" at bounding box center [526, 274] width 106 height 58
click at [168, 224] on legend "Ziņojumi 3" at bounding box center [153, 210] width 211 height 43
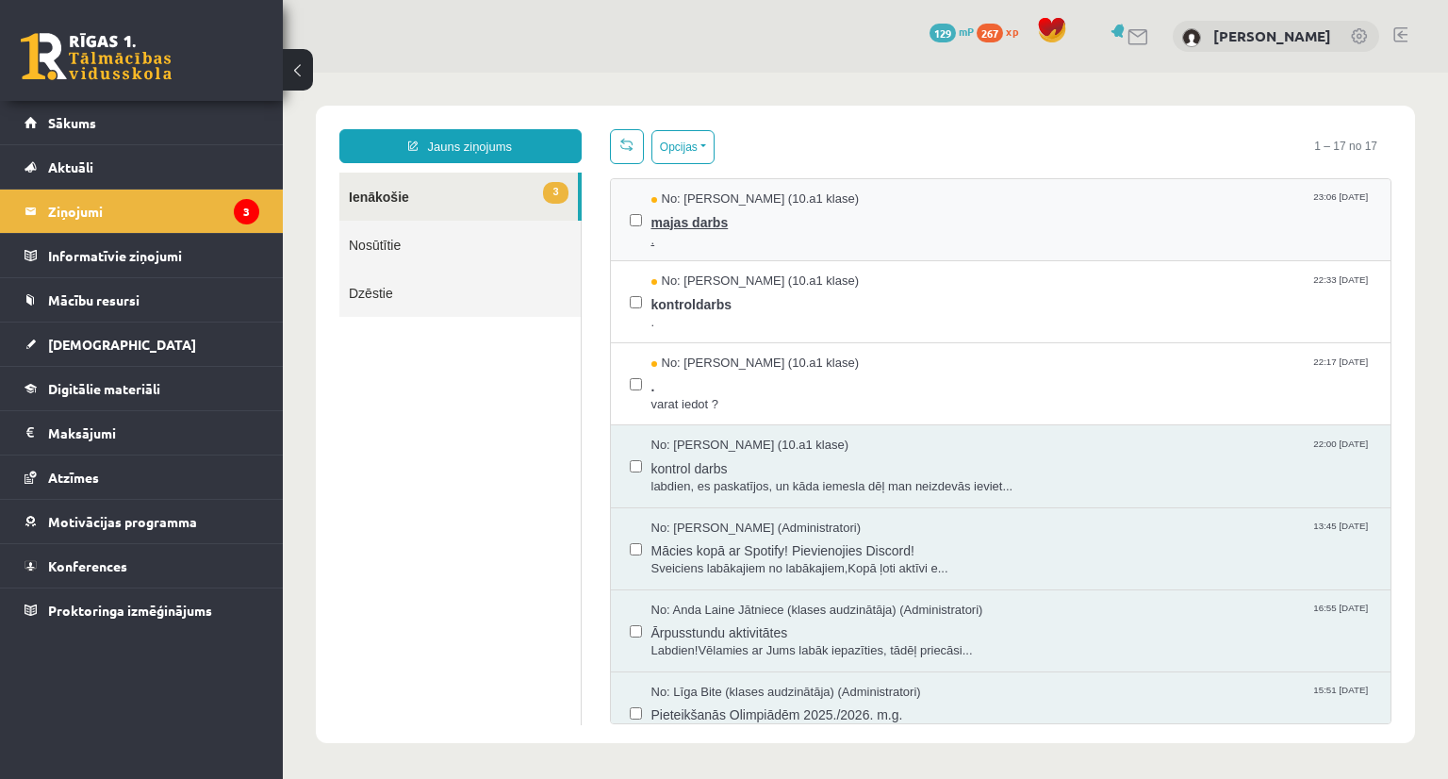
click at [805, 227] on span "majas darbs" at bounding box center [1011, 220] width 721 height 24
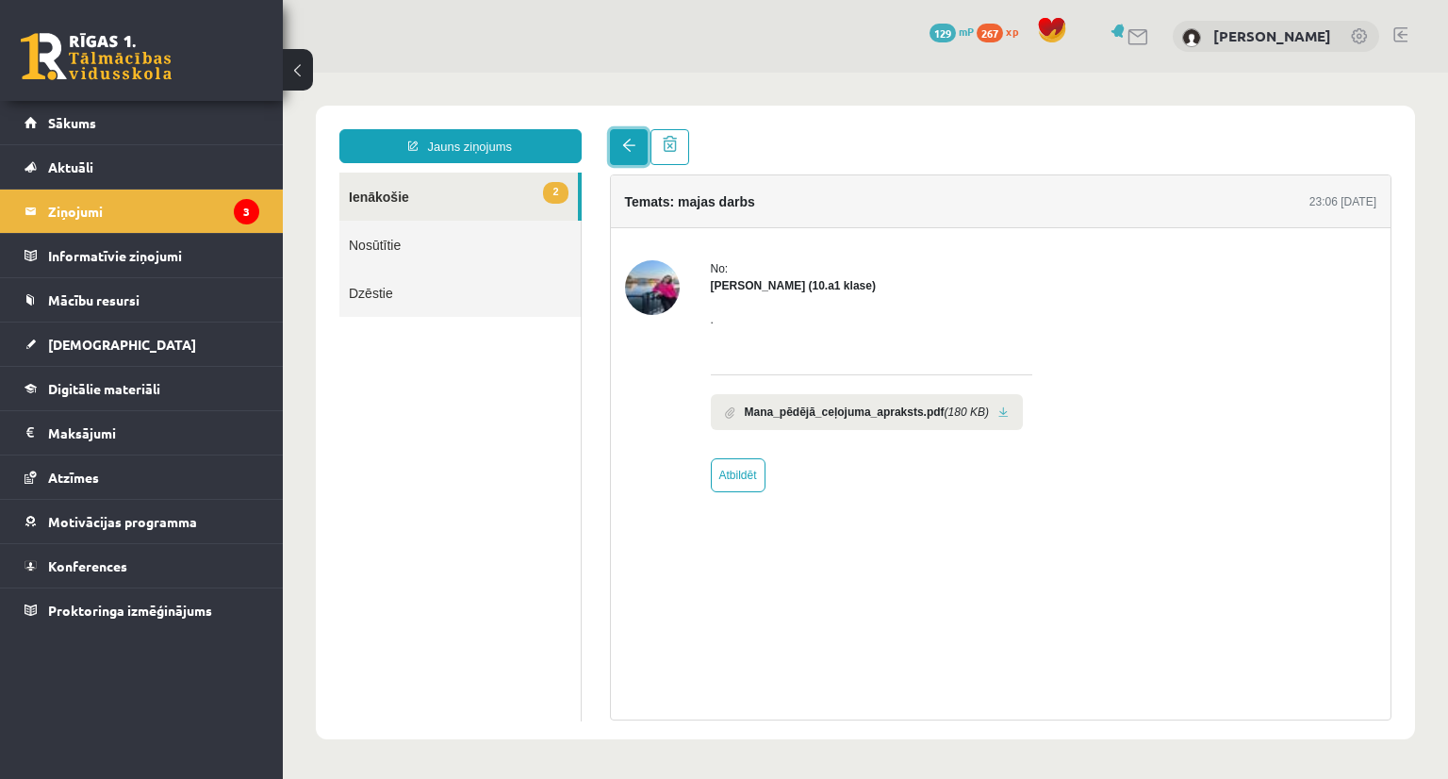
click at [622, 144] on span at bounding box center [628, 145] width 13 height 13
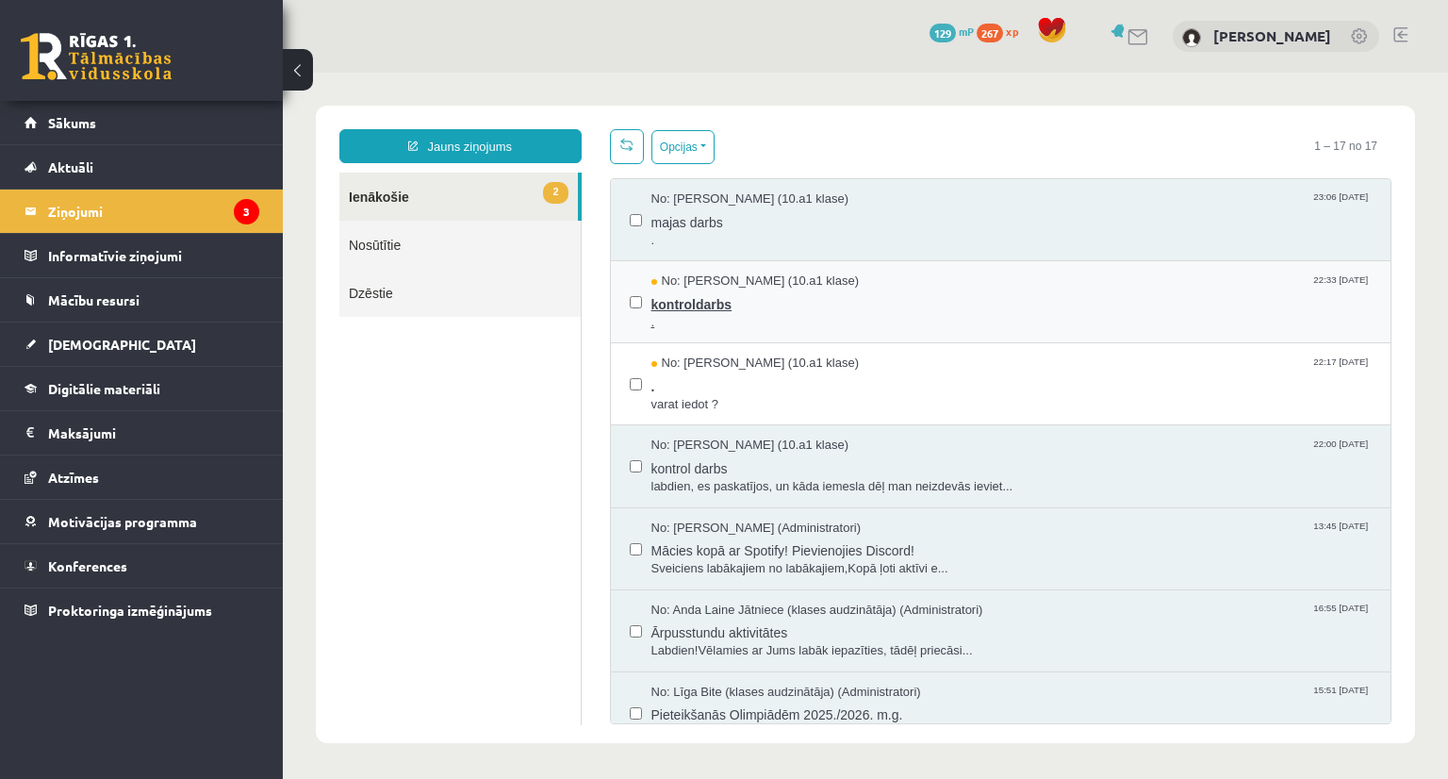
click at [792, 299] on span "kontroldarbs" at bounding box center [1011, 302] width 721 height 24
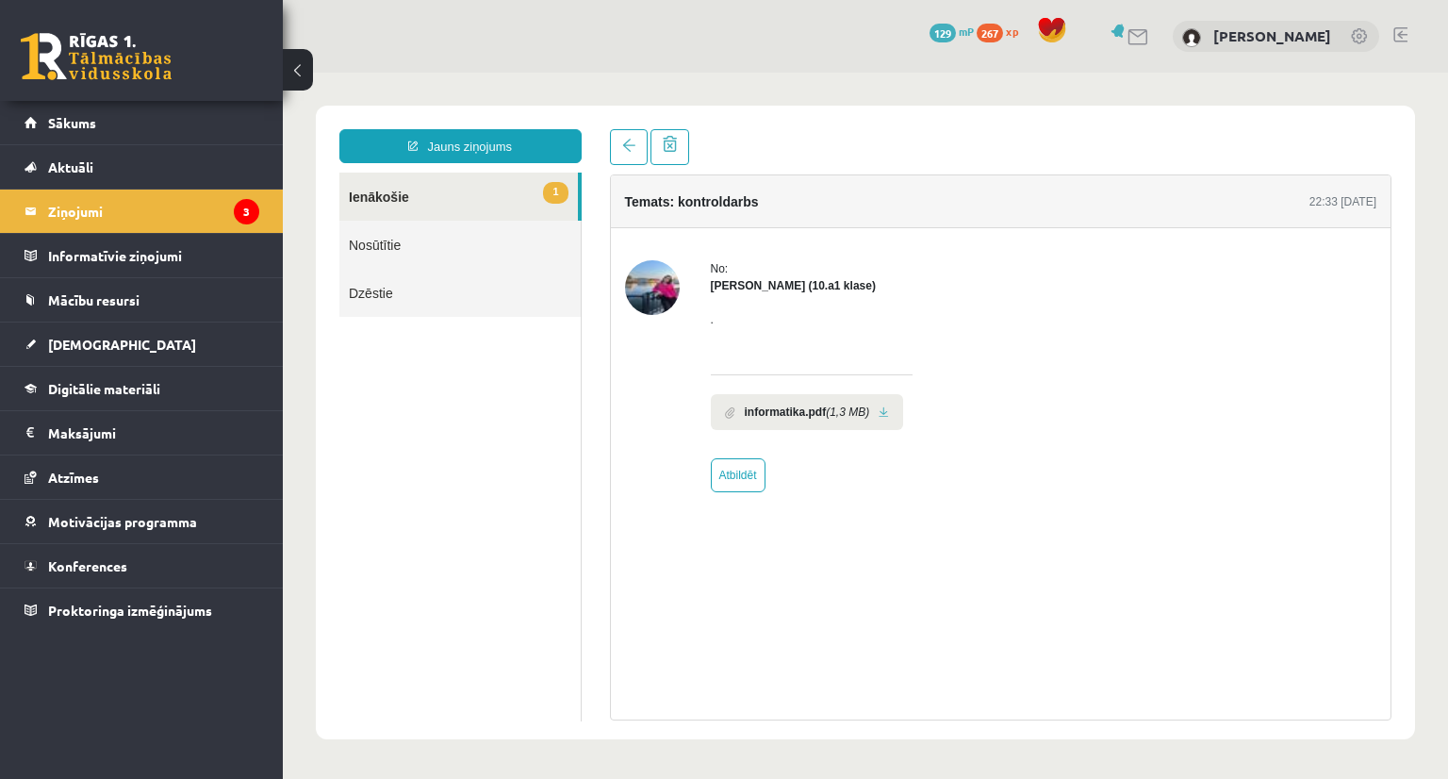
click at [786, 408] on b "informatika.pdf" at bounding box center [786, 412] width 82 height 17
click at [879, 412] on link at bounding box center [884, 412] width 10 height 12
click at [105, 132] on link "Sākums" at bounding box center [142, 122] width 235 height 43
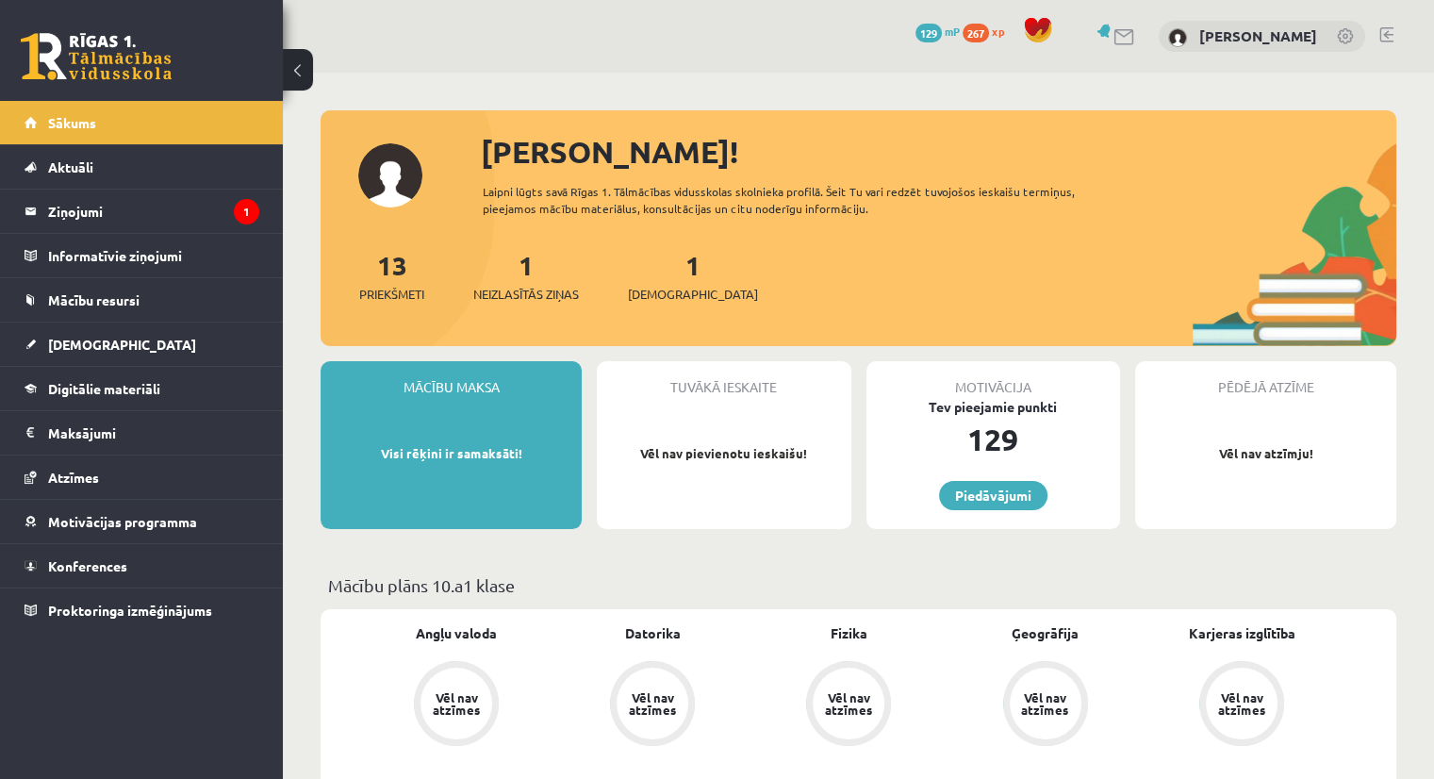
click at [669, 284] on div "1 Ieskaites" at bounding box center [693, 274] width 130 height 58
click at [663, 291] on span "[DEMOGRAPHIC_DATA]" at bounding box center [693, 294] width 130 height 19
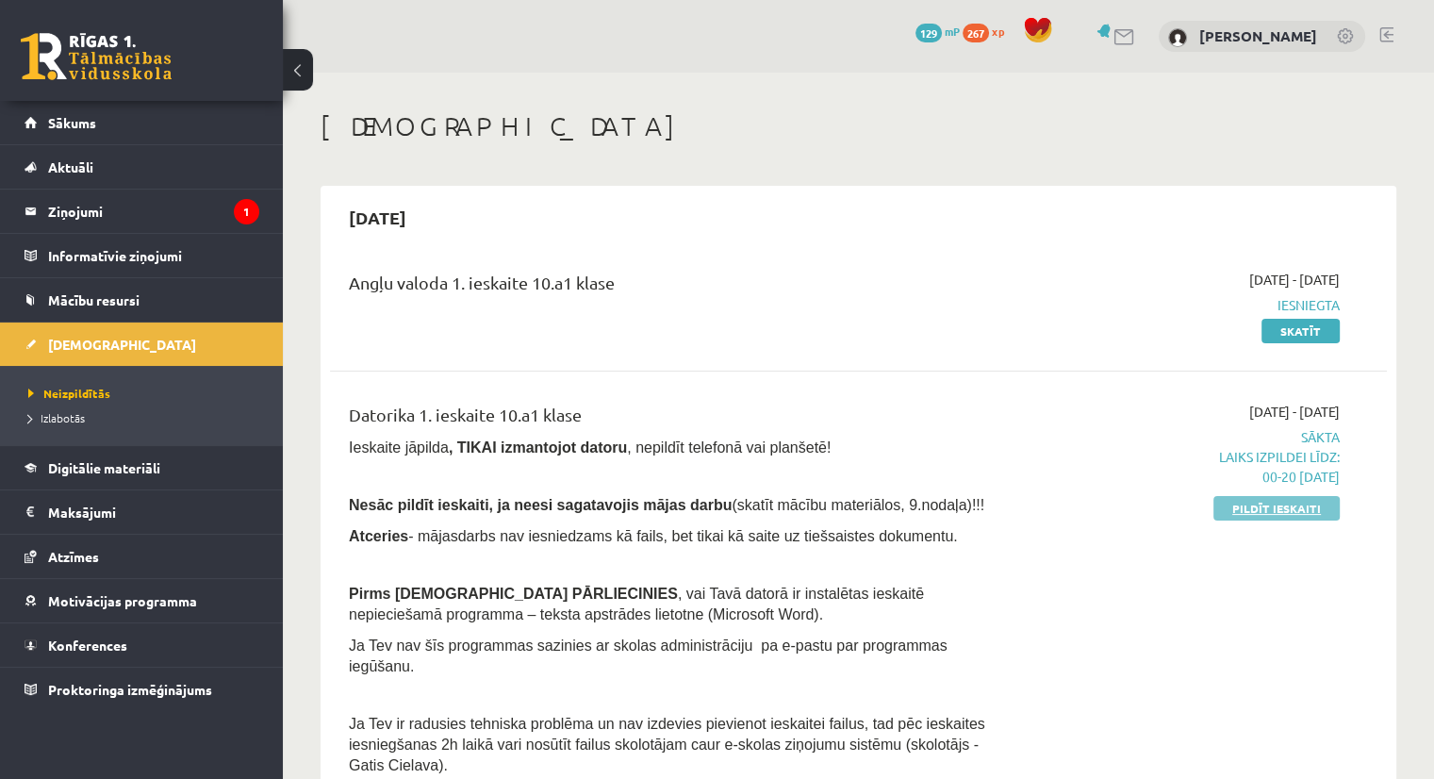
click at [1319, 504] on link "Pildīt ieskaiti" at bounding box center [1276, 508] width 126 height 25
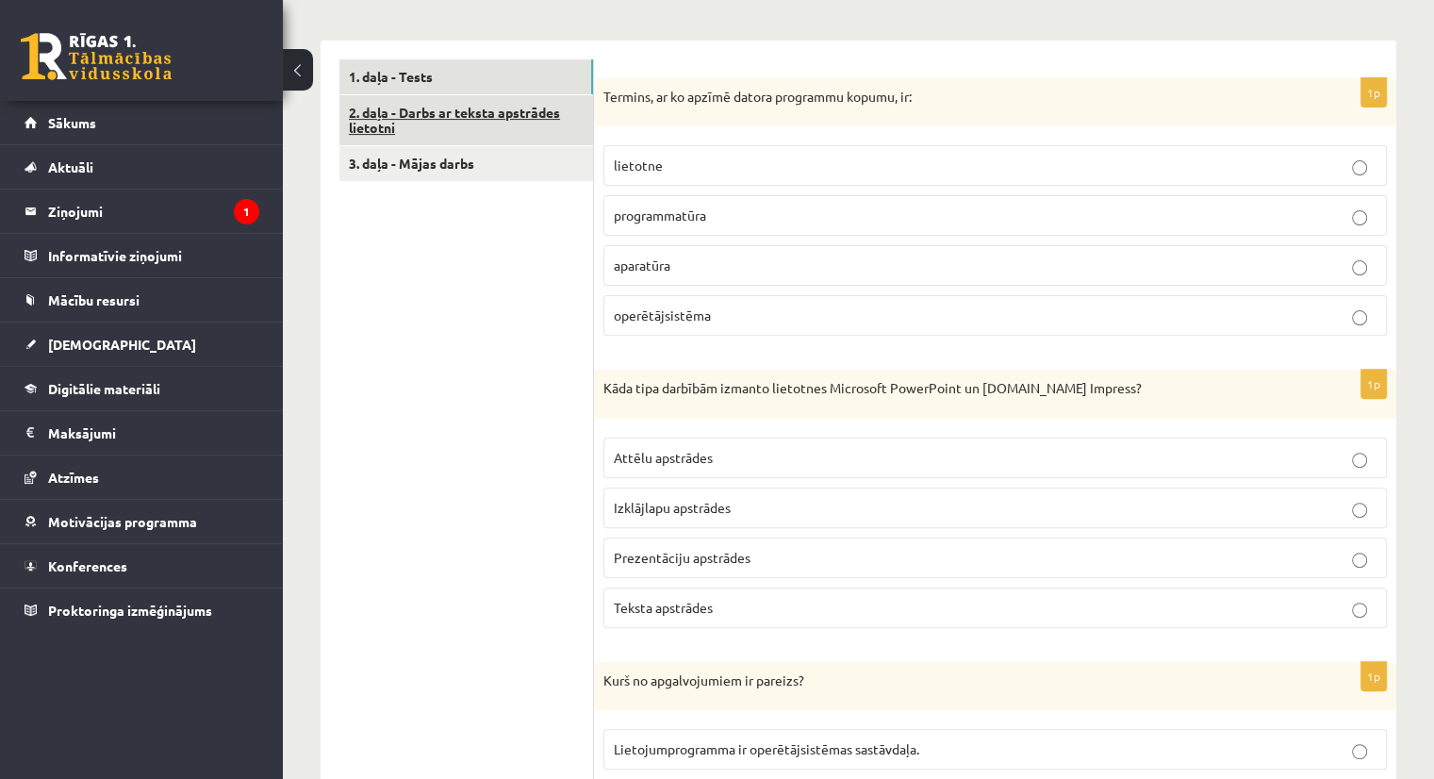
click at [393, 122] on link "2. daļa - Darbs ar teksta apstrādes lietotni" at bounding box center [466, 120] width 254 height 51
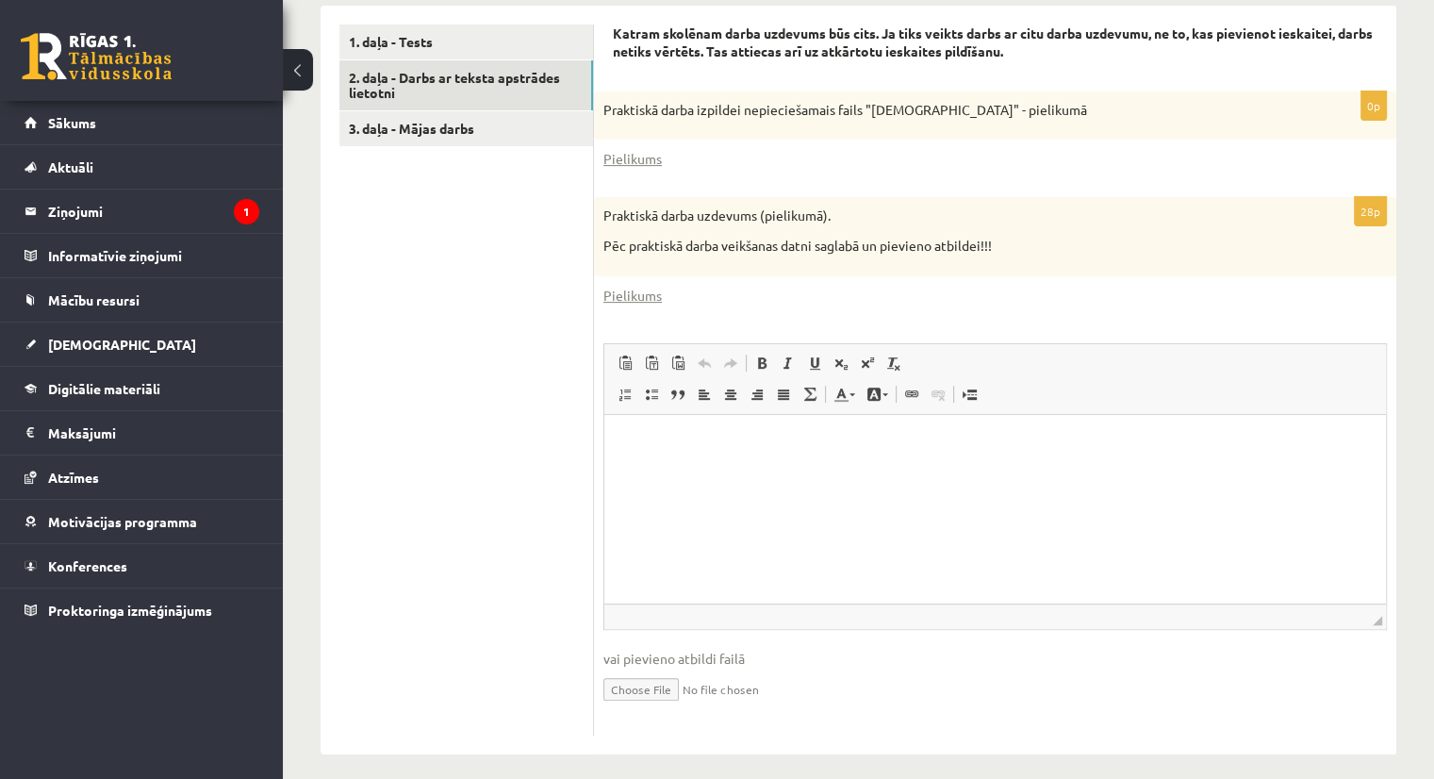
scroll to position [613, 0]
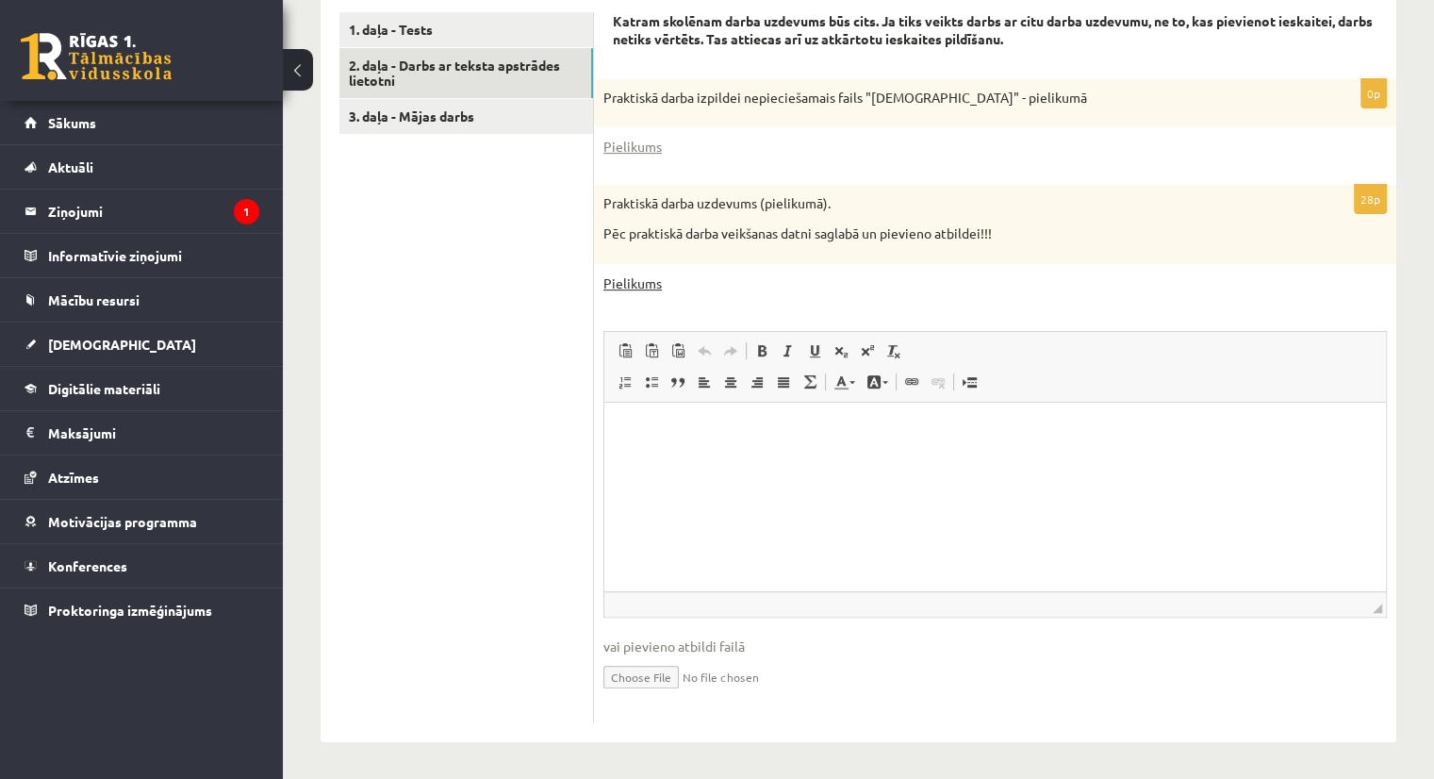
click at [634, 287] on link "Pielikums" at bounding box center [632, 283] width 58 height 20
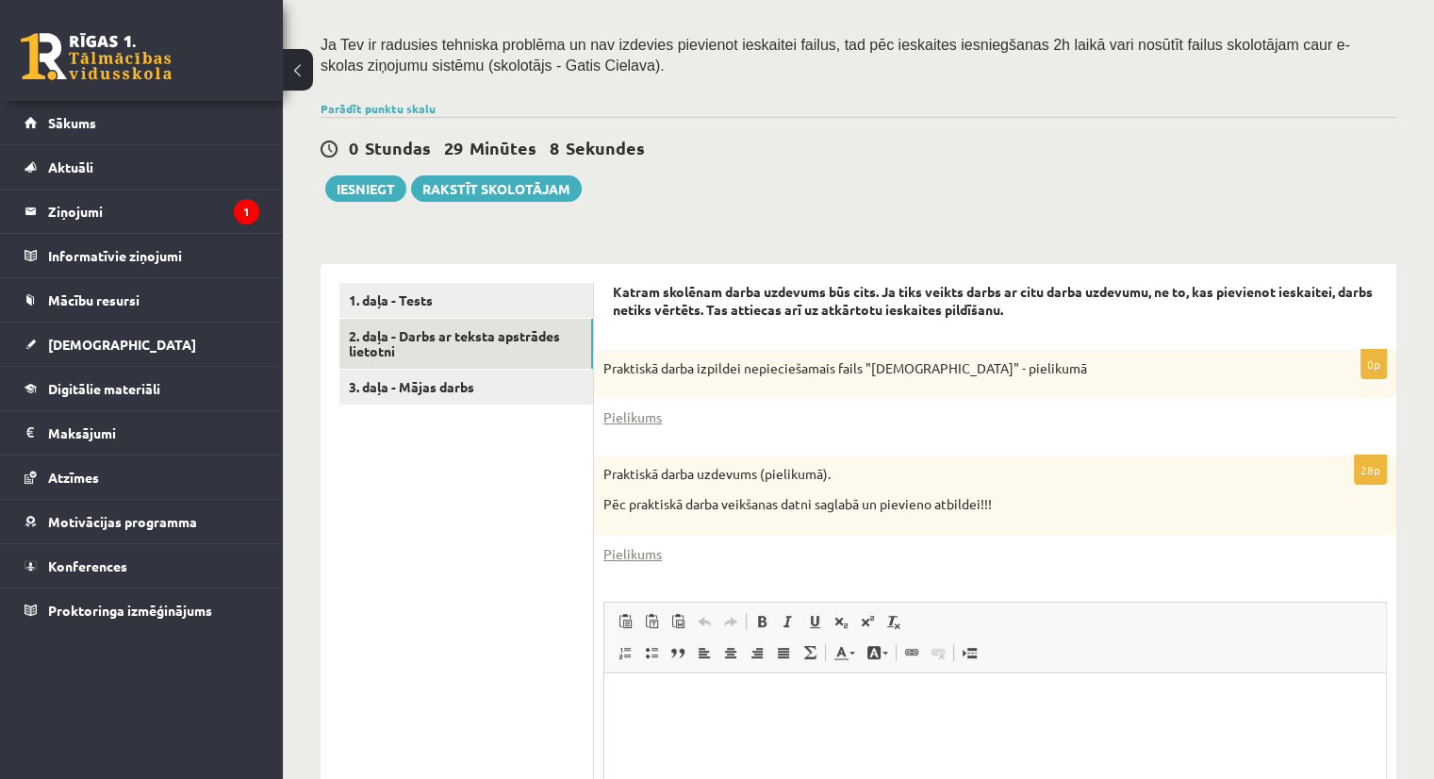
scroll to position [330, 0]
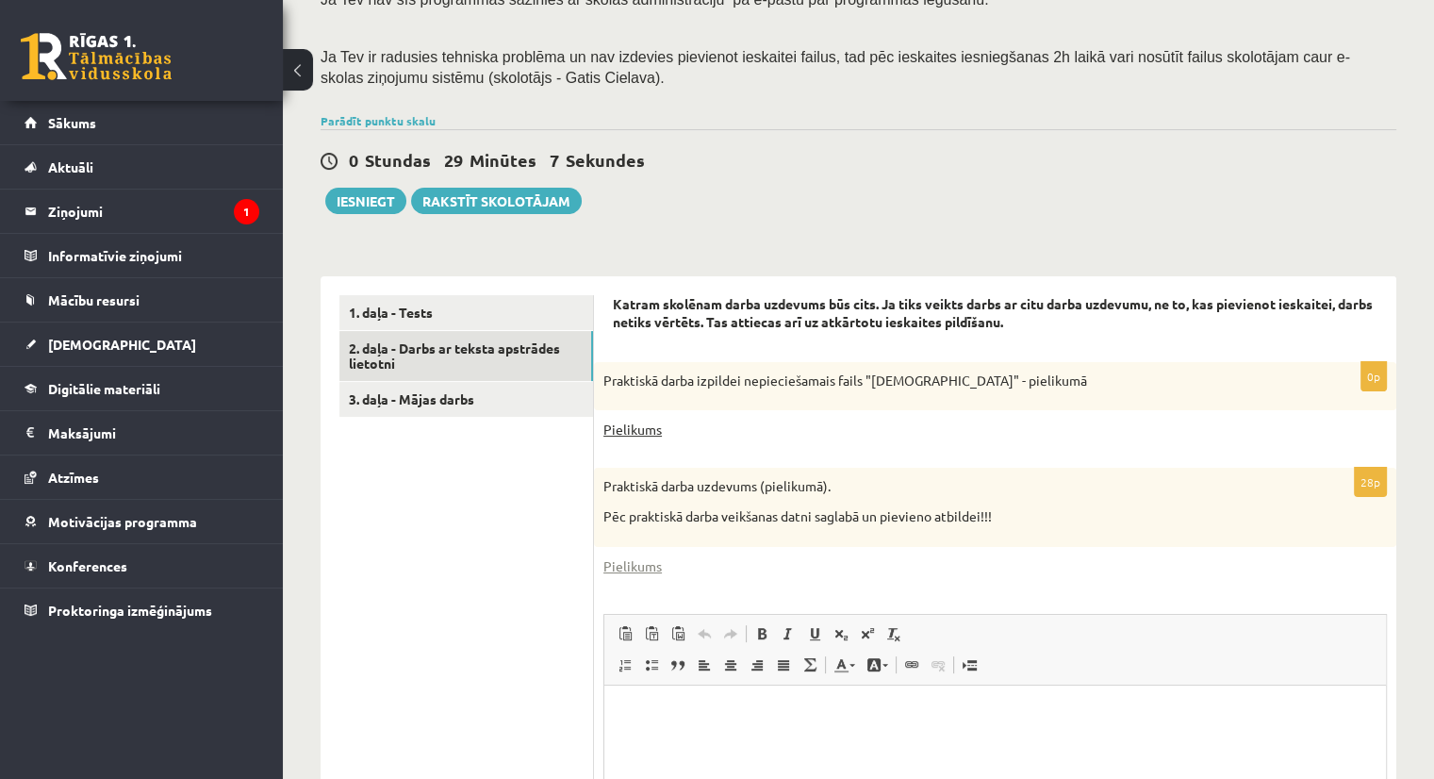
click at [634, 428] on link "Pielikums" at bounding box center [632, 430] width 58 height 20
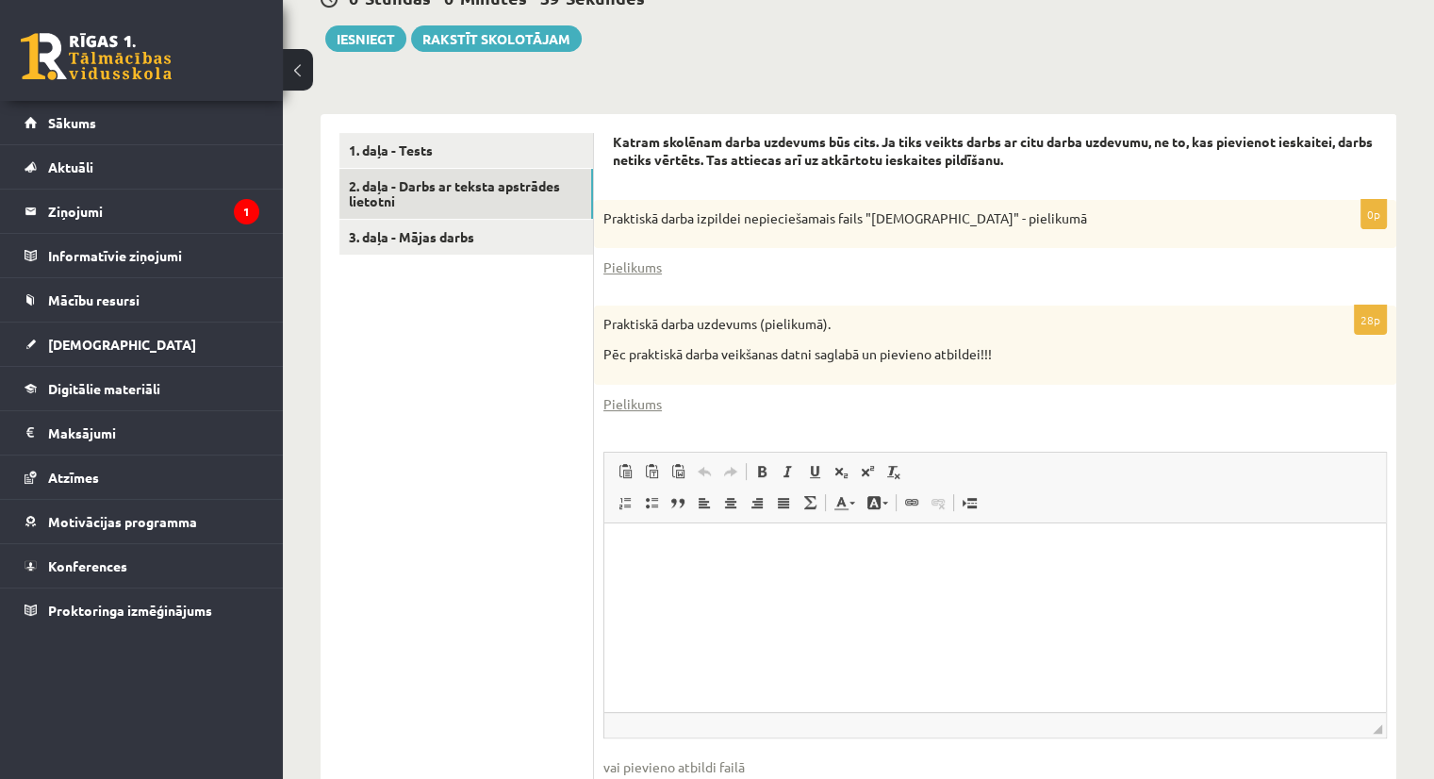
scroll to position [613, 0]
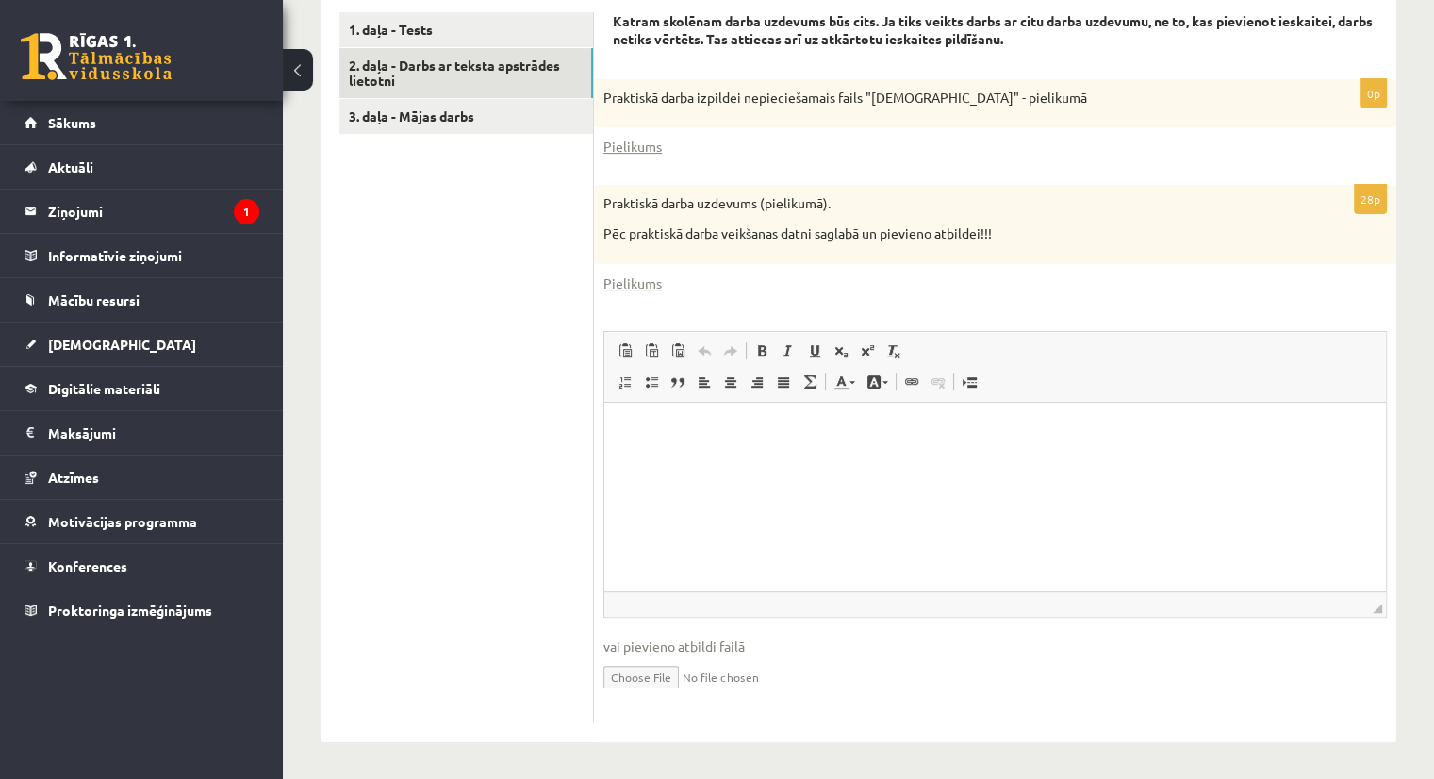
click at [672, 684] on input "file" at bounding box center [994, 675] width 783 height 39
type input "**********"
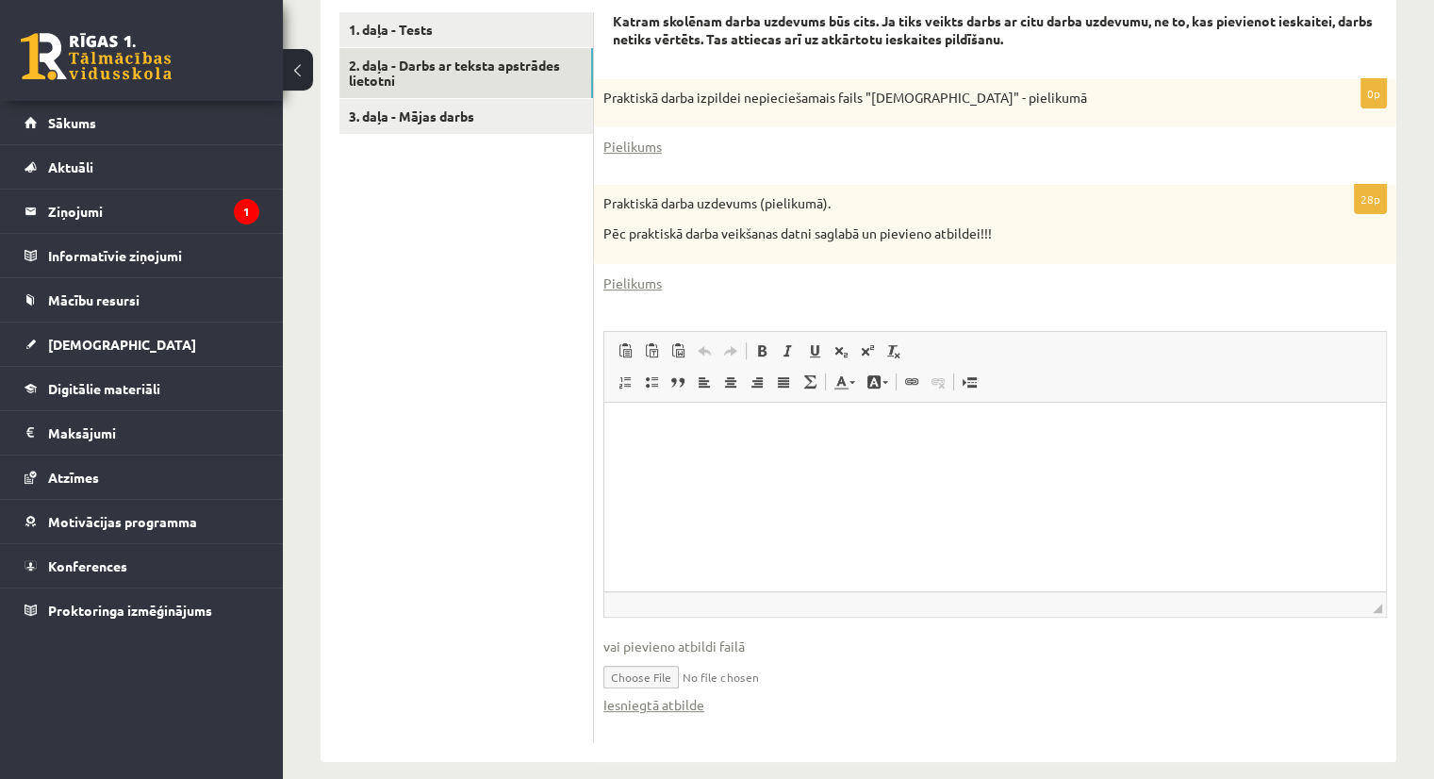
click at [746, 459] on html at bounding box center [995, 431] width 782 height 58
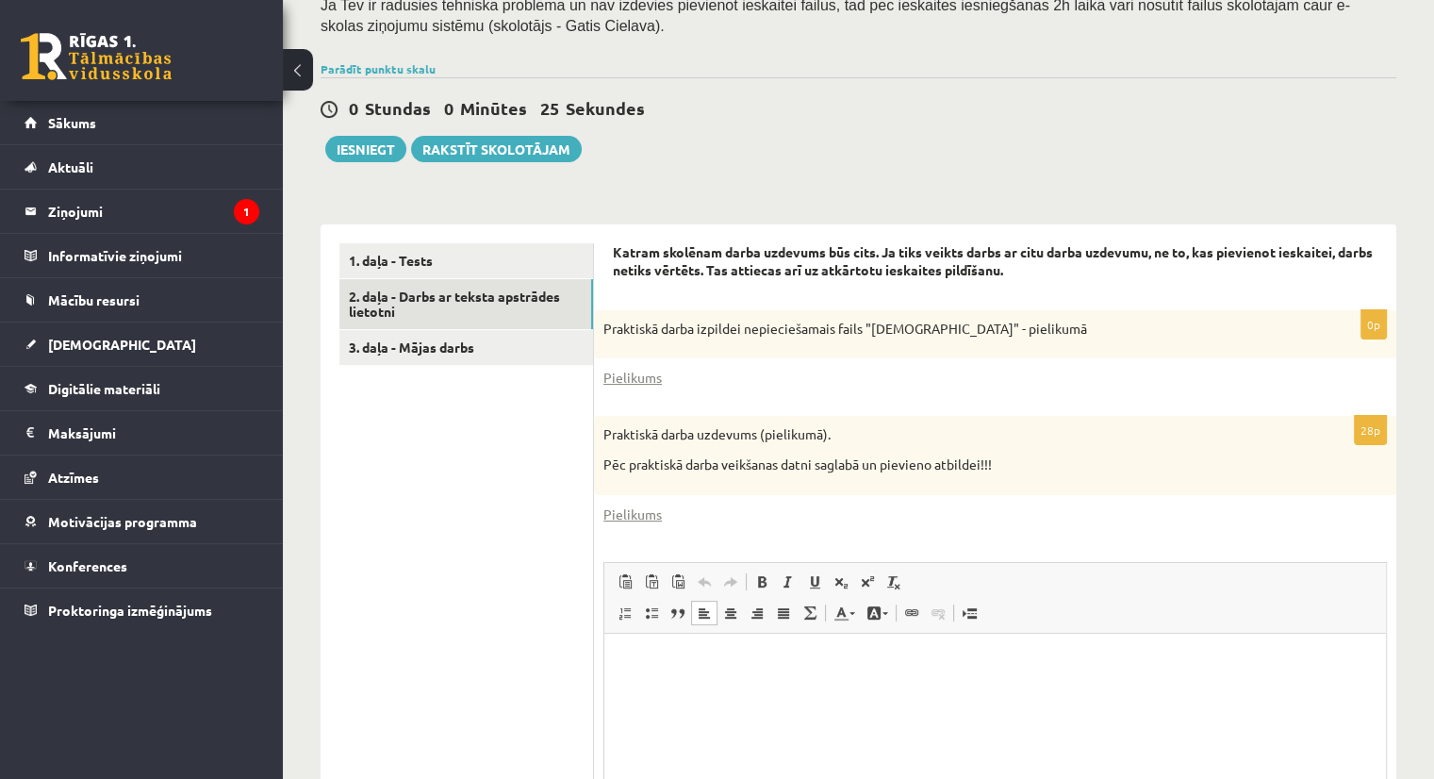
scroll to position [256, 0]
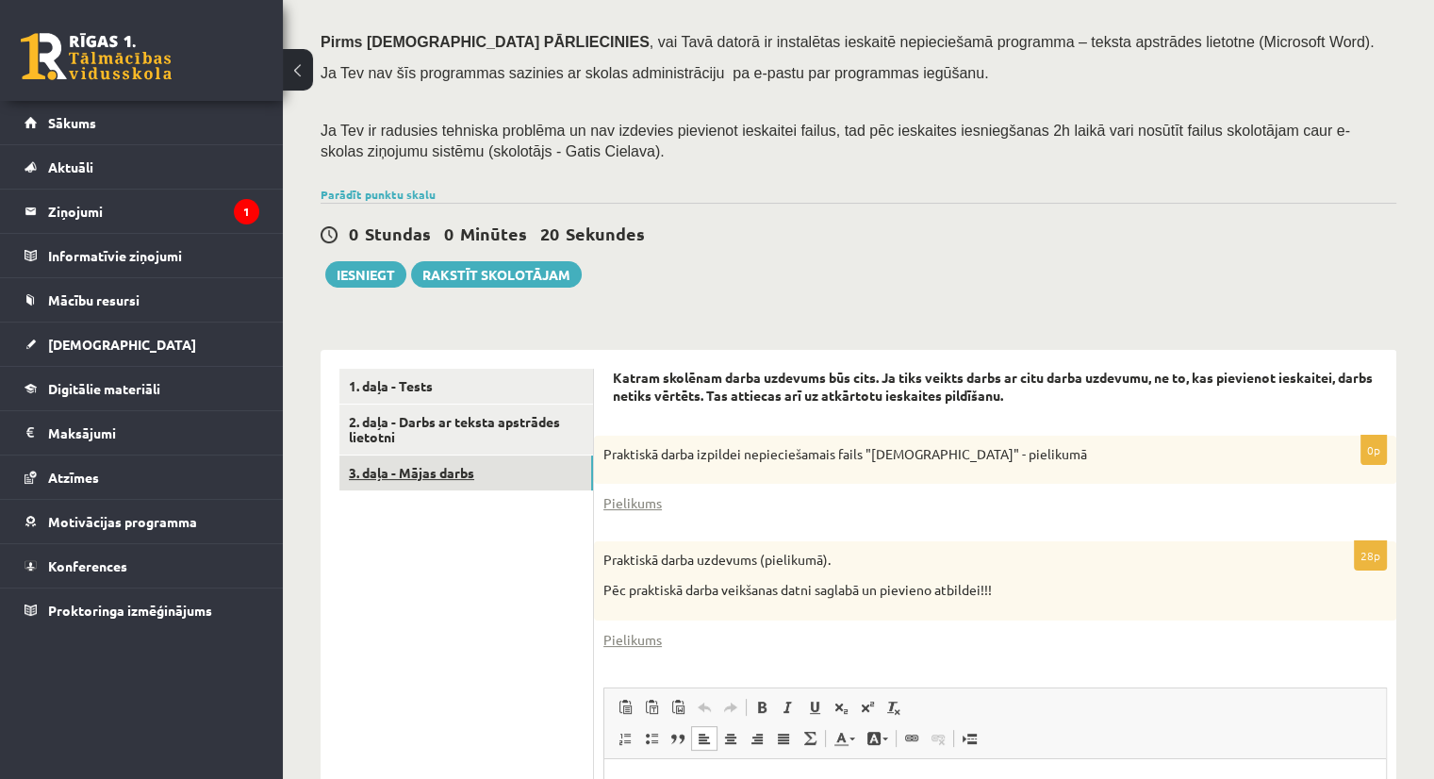
click at [489, 471] on link "3. daļa - Mājas darbs" at bounding box center [466, 472] width 254 height 35
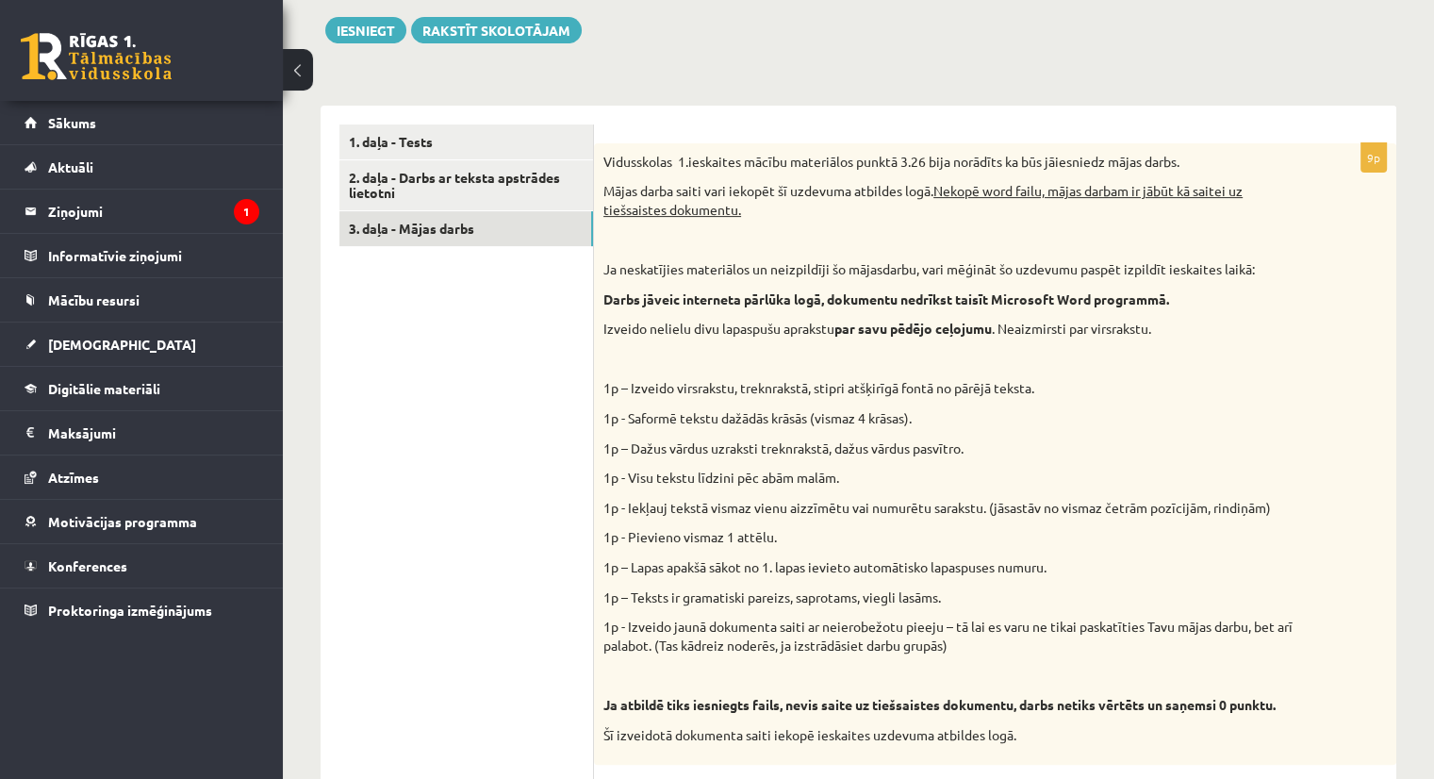
scroll to position [409, 0]
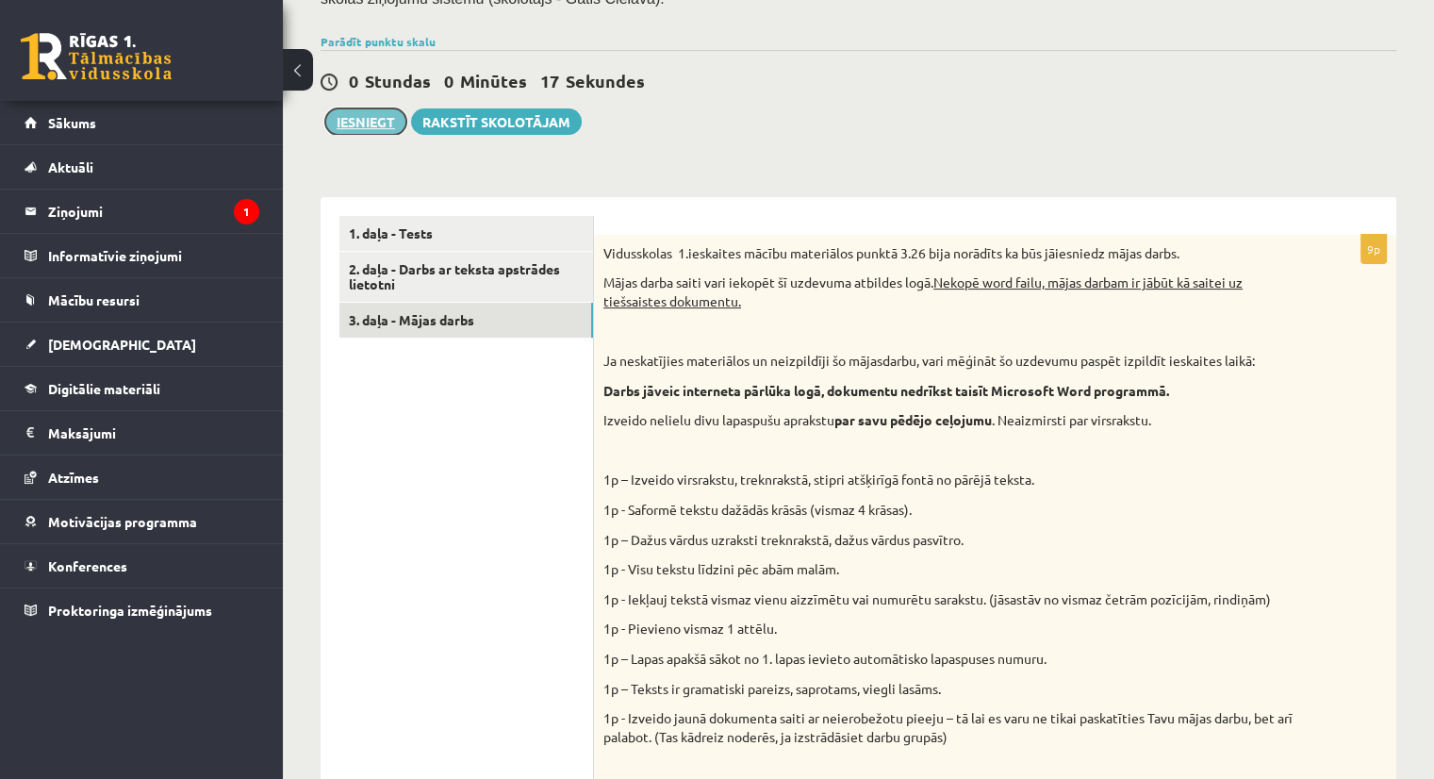
click at [349, 124] on button "Iesniegt" at bounding box center [365, 121] width 81 height 26
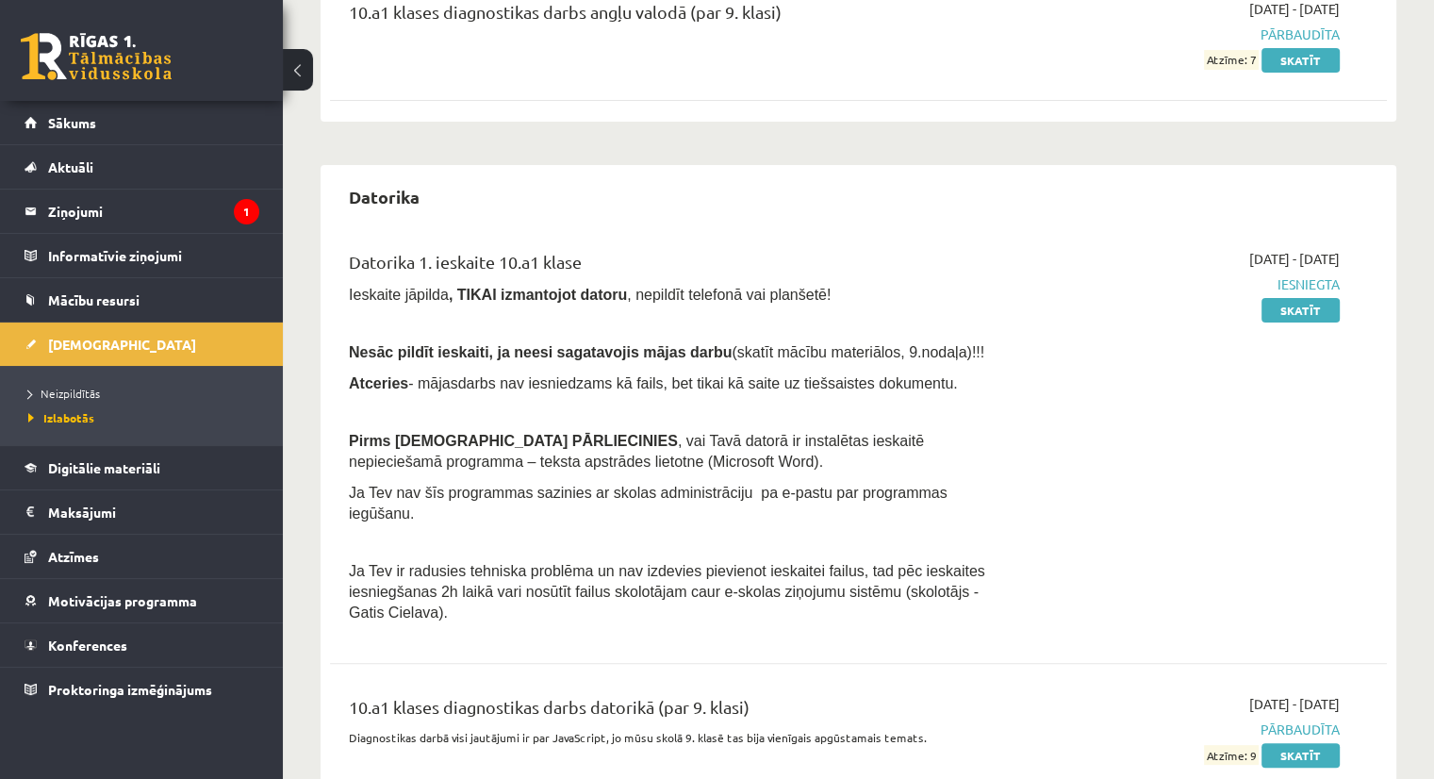
scroll to position [377, 0]
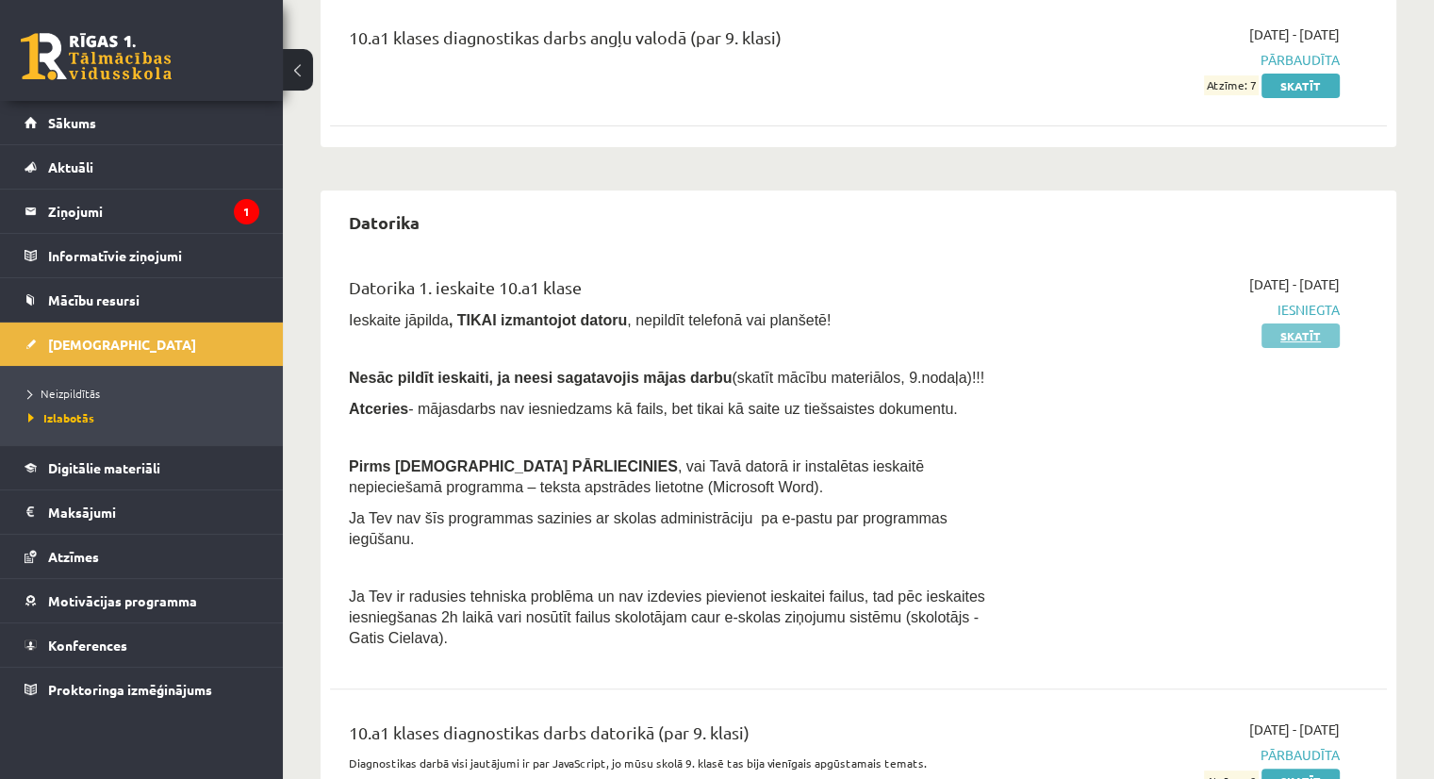
click at [1306, 333] on link "Skatīt" at bounding box center [1300, 335] width 78 height 25
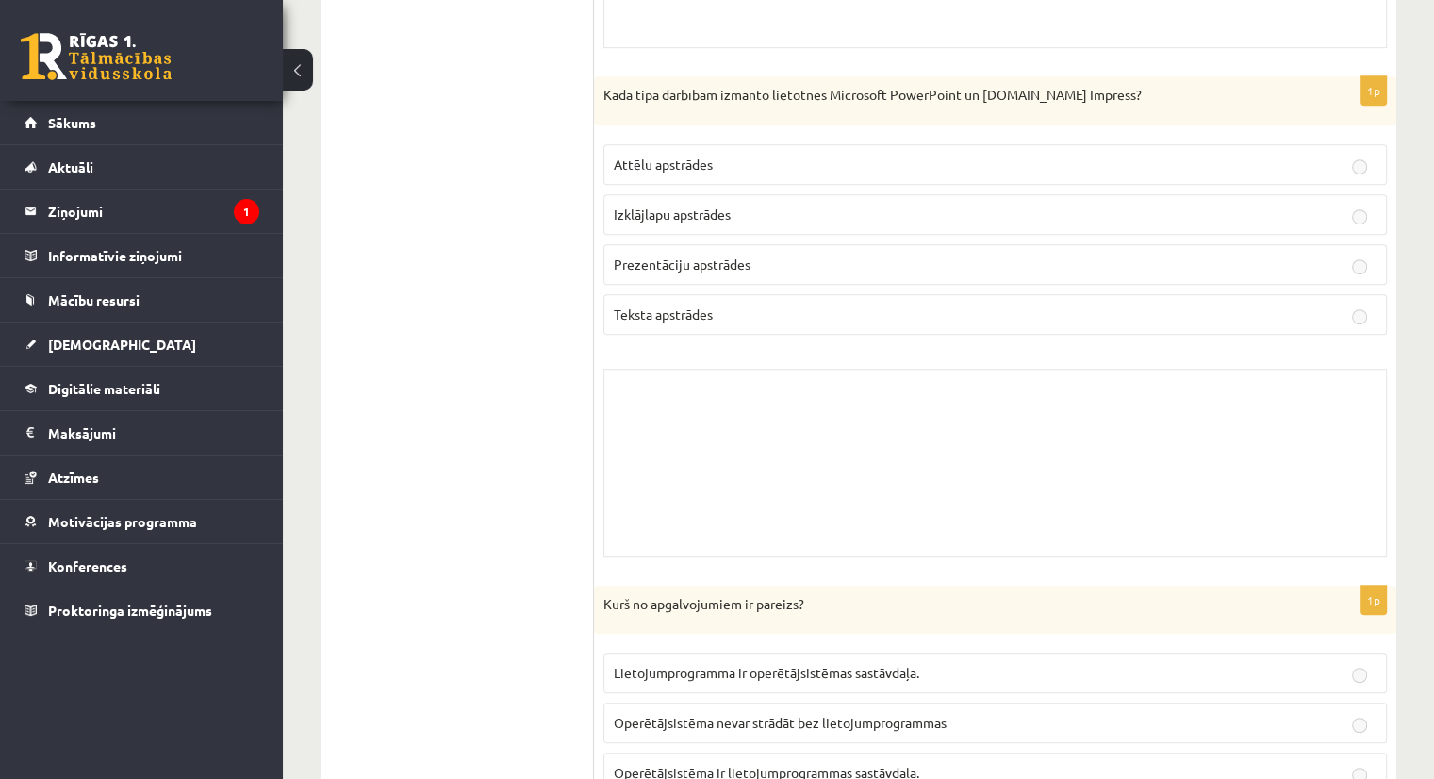
scroll to position [1037, 0]
